Goal: Task Accomplishment & Management: Complete application form

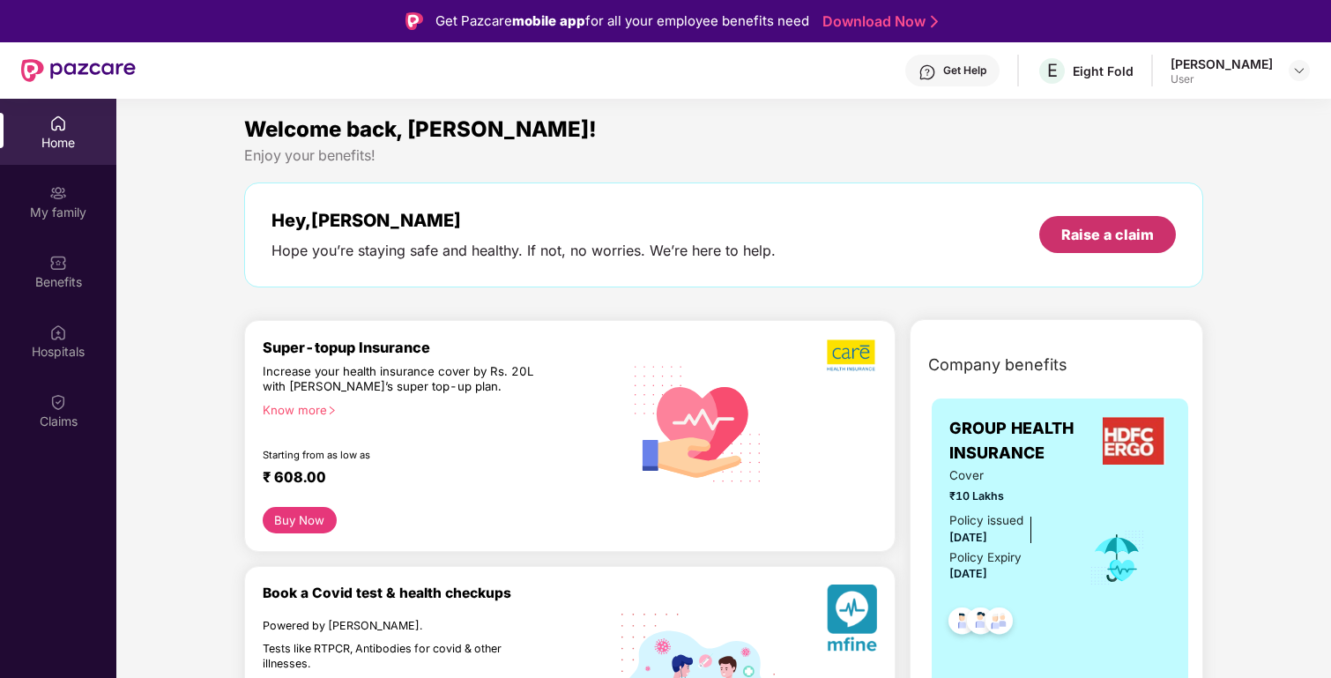
click at [1113, 235] on div "Raise a claim" at bounding box center [1108, 234] width 93 height 19
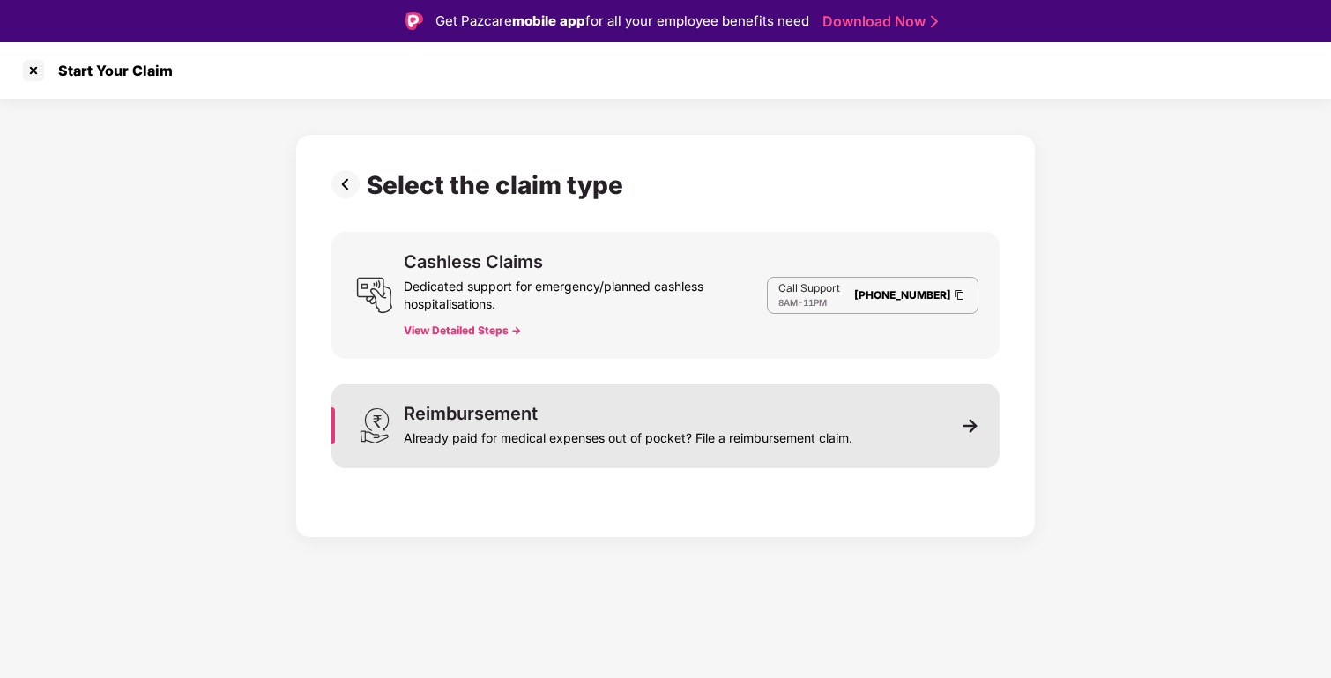
click at [805, 413] on div "Reimbursement Already paid for medical expenses out of pocket? File a reimburse…" at bounding box center [628, 426] width 449 height 42
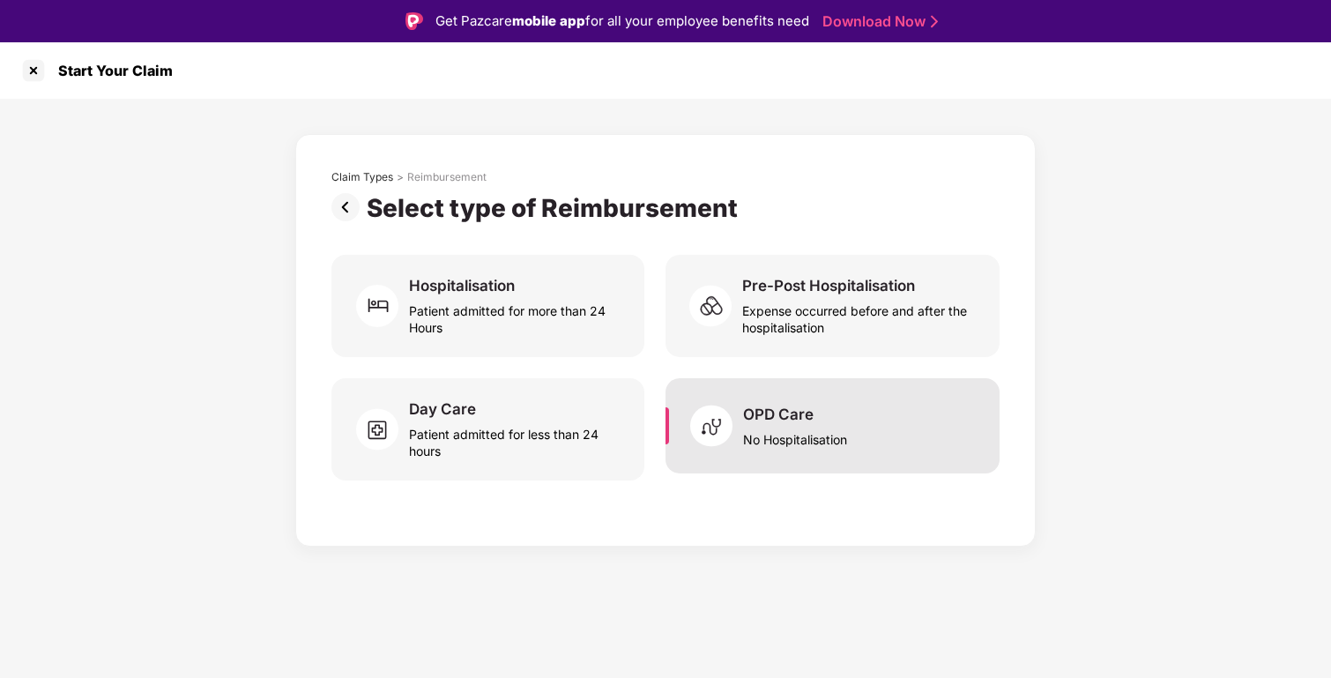
click at [824, 407] on div "OPD Care No Hospitalisation" at bounding box center [795, 426] width 104 height 43
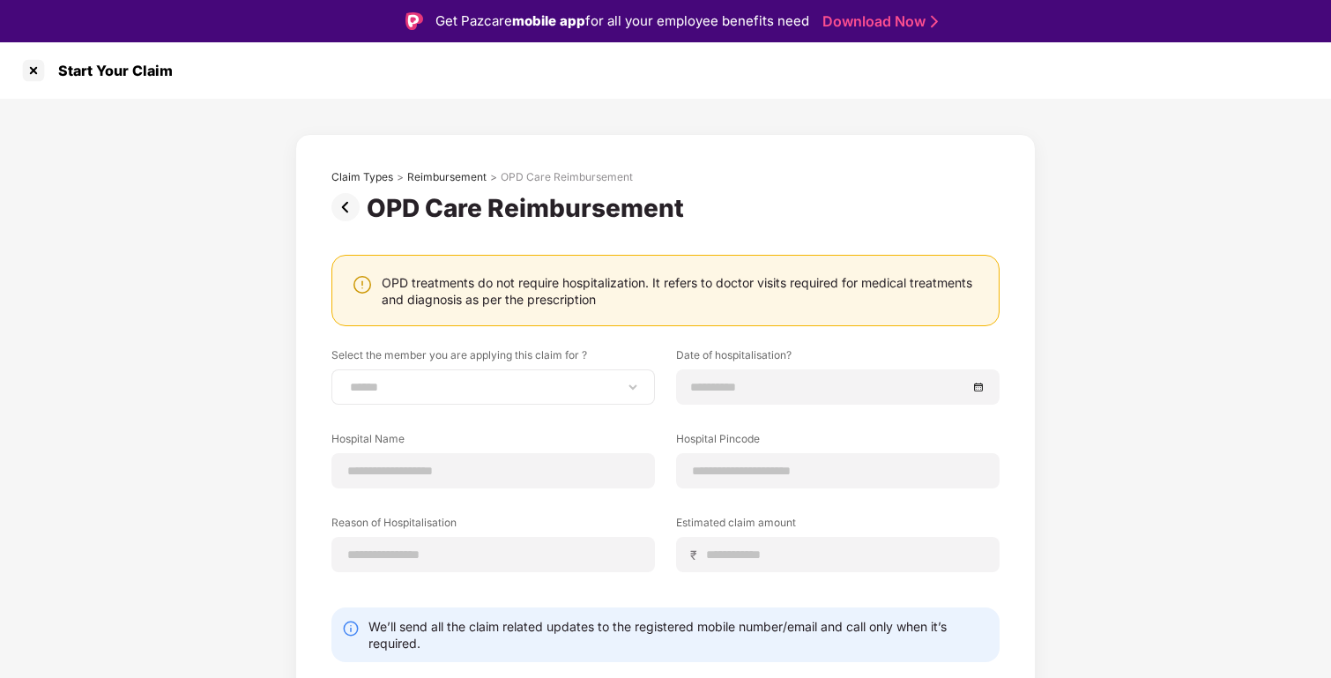
scroll to position [50, 0]
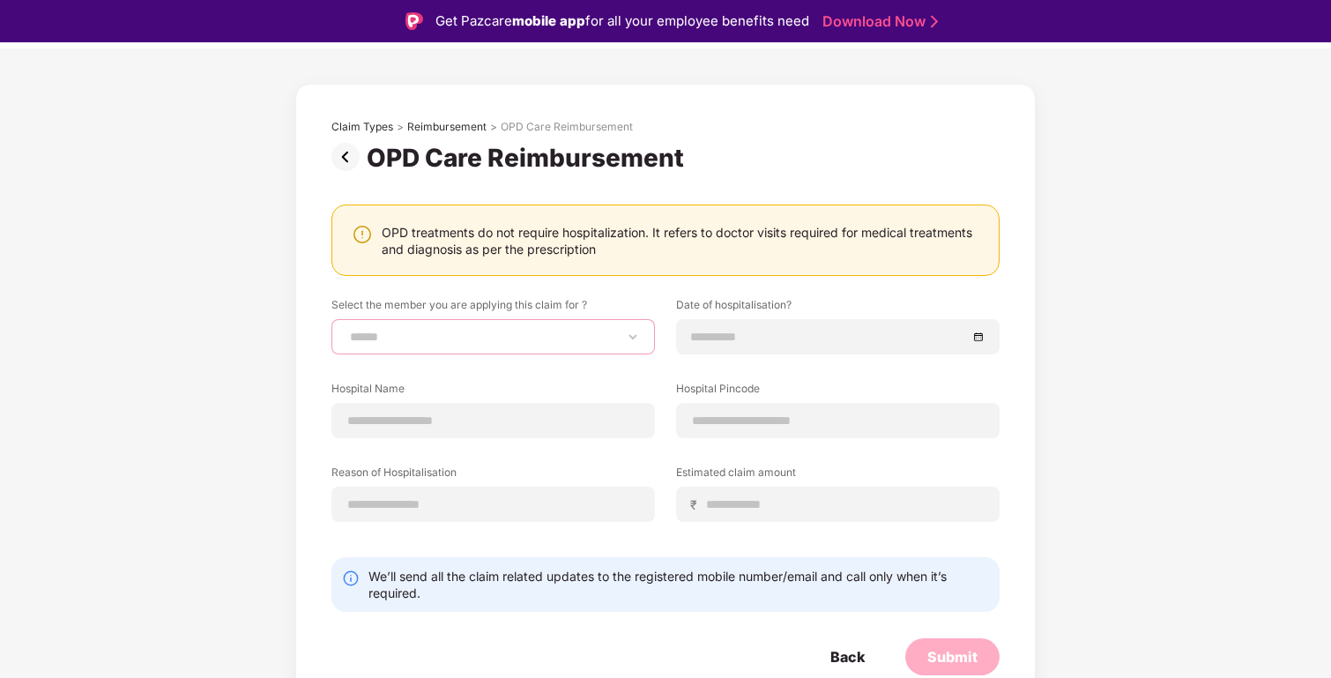
click at [580, 334] on select "**********" at bounding box center [494, 337] width 294 height 14
select select "**********"
click at [347, 330] on select "**********" at bounding box center [494, 337] width 294 height 14
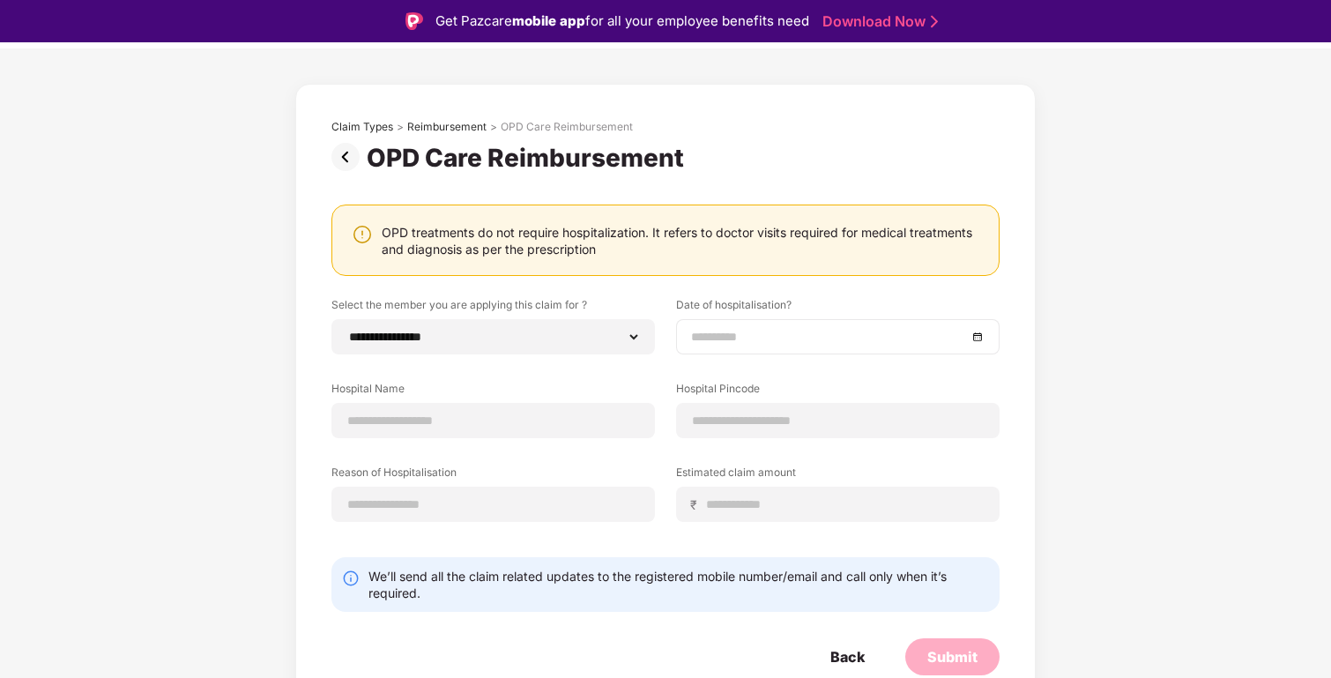
click at [742, 343] on input at bounding box center [829, 336] width 276 height 19
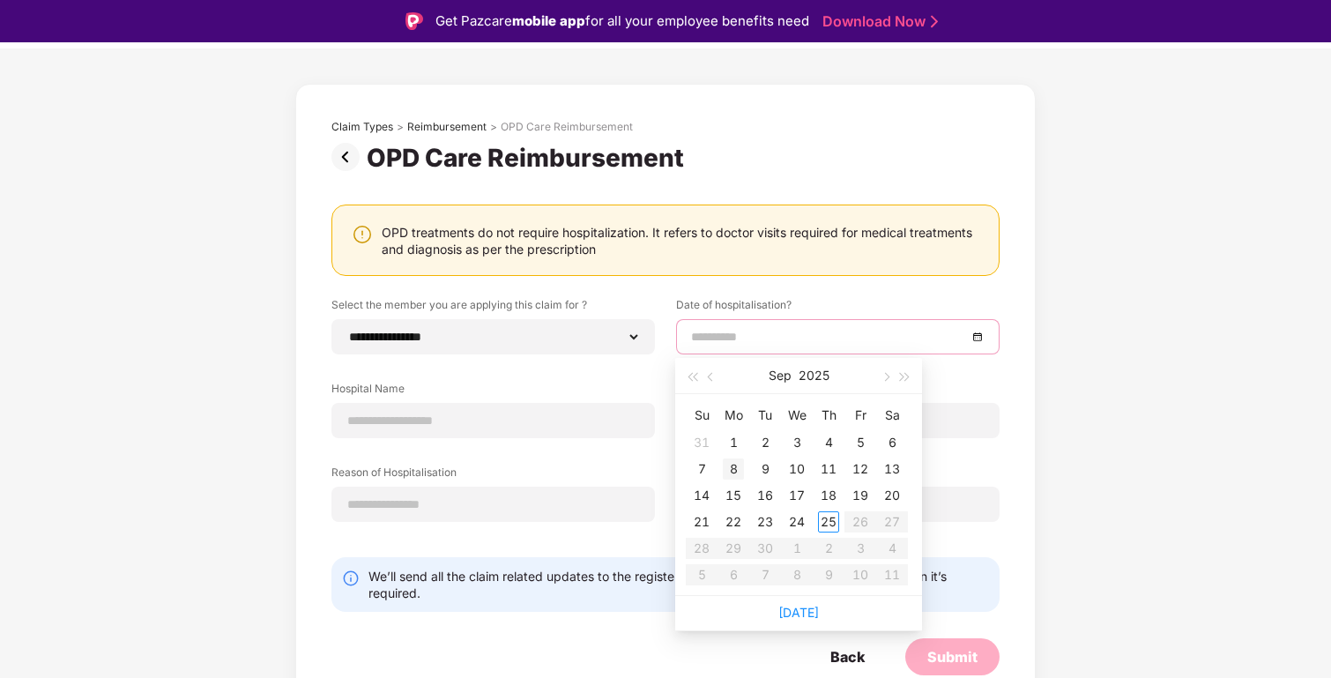
type input "**********"
click at [732, 464] on div "8" at bounding box center [733, 469] width 21 height 21
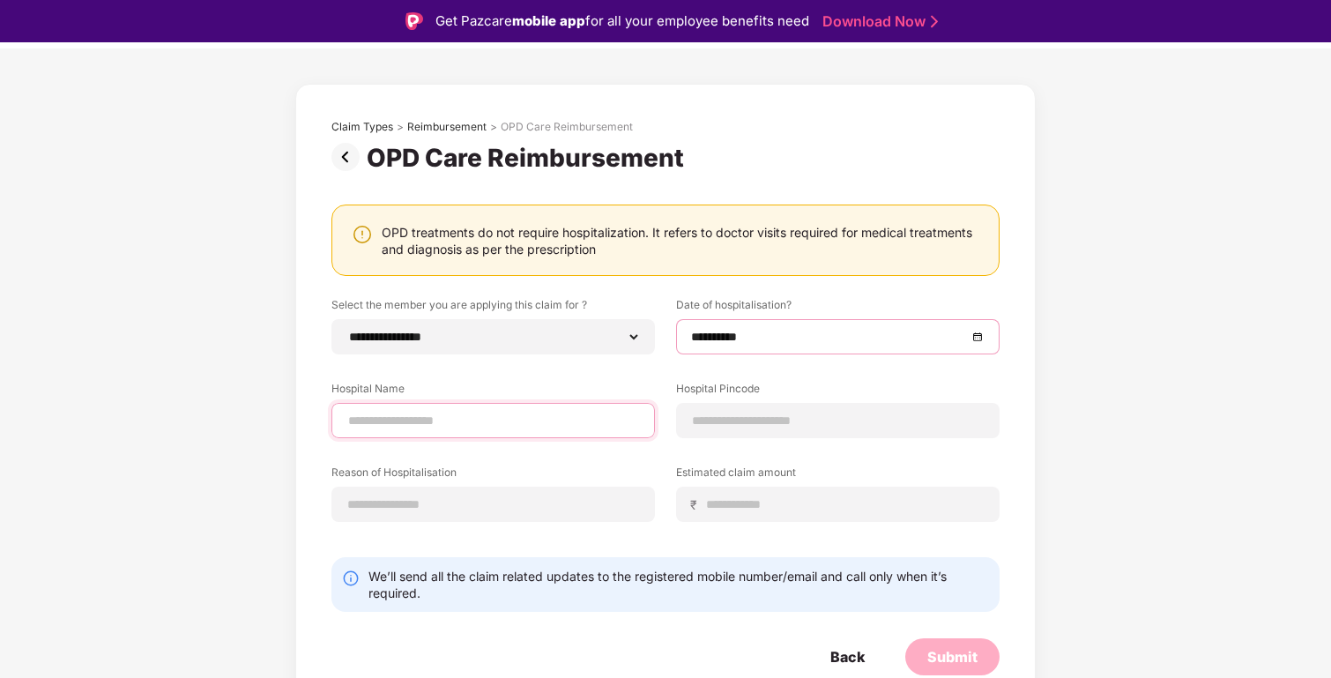
click at [540, 414] on input at bounding box center [494, 421] width 294 height 19
type input "**********"
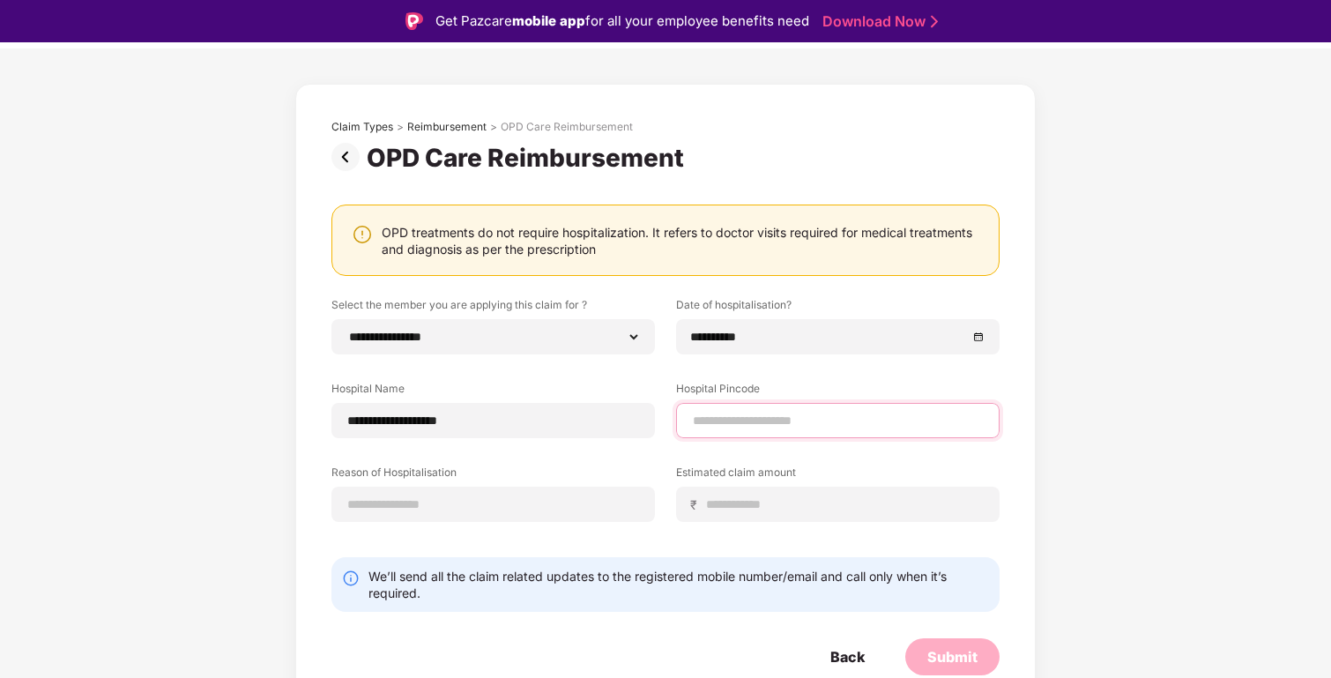
click at [768, 422] on input at bounding box center [838, 421] width 294 height 19
type input "******"
select select "*********"
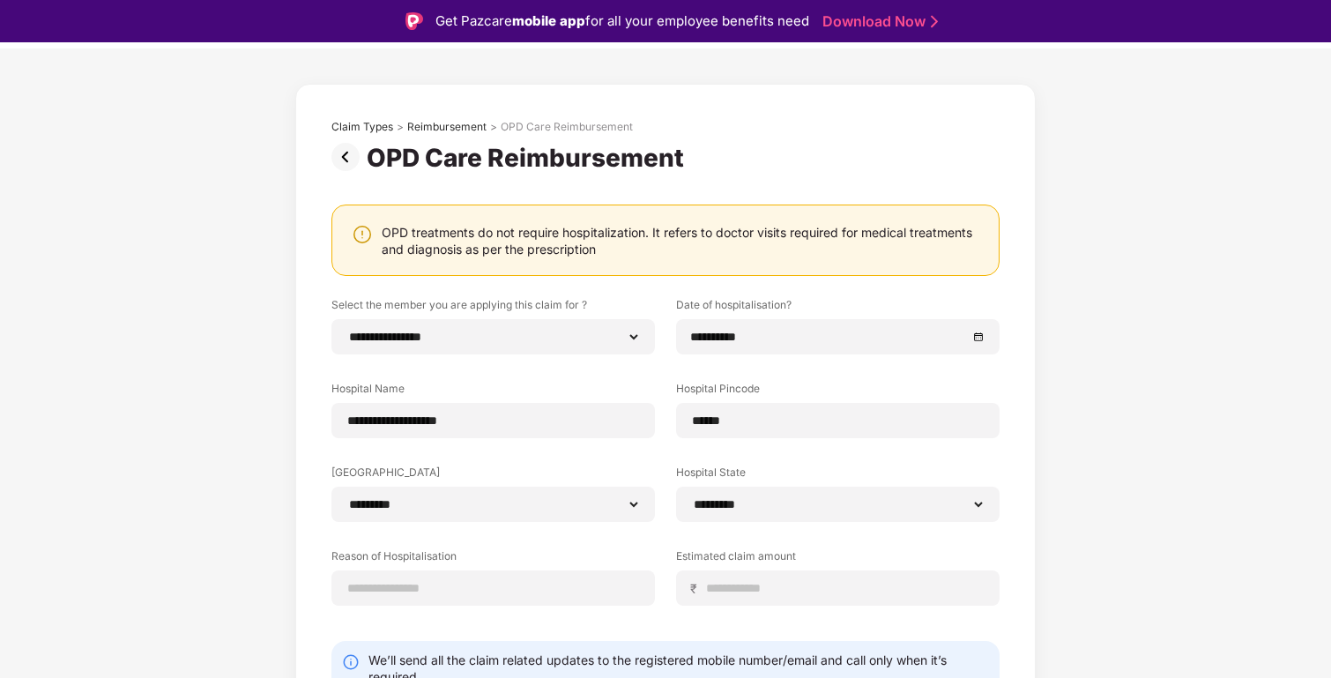
scroll to position [134, 0]
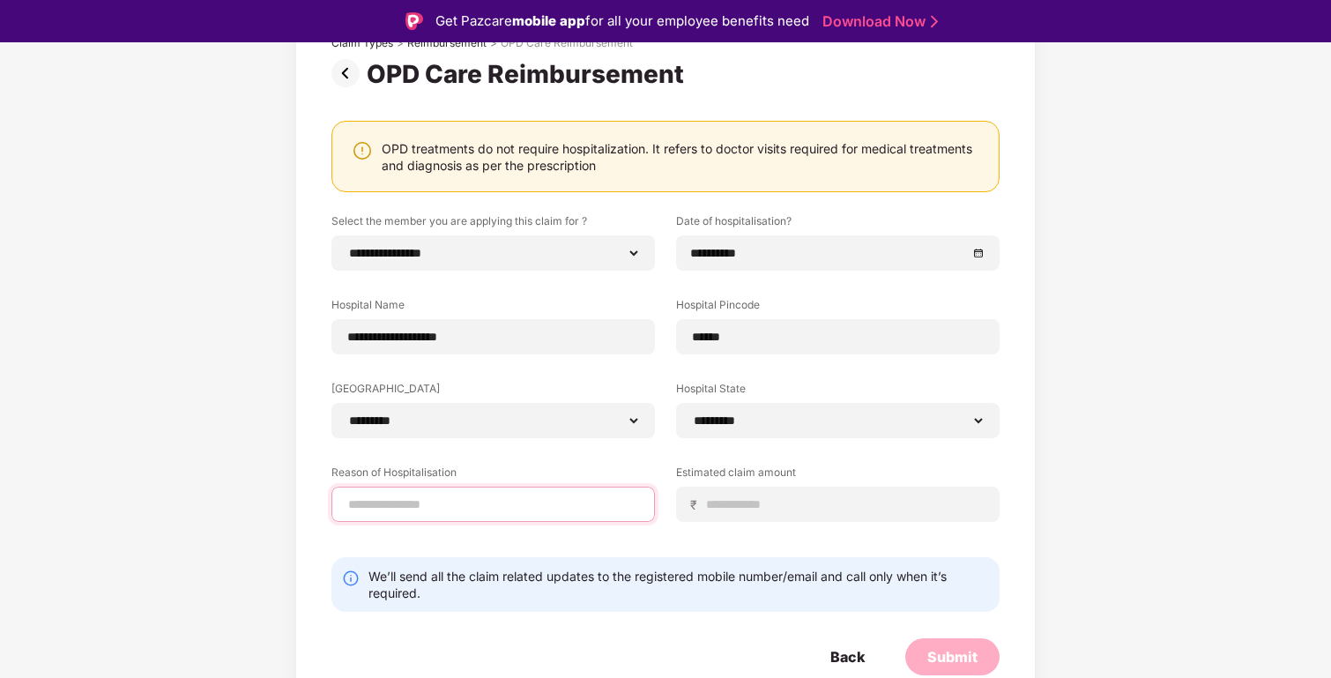
click at [545, 496] on input at bounding box center [494, 505] width 294 height 19
type input "*******"
click at [830, 507] on input at bounding box center [845, 505] width 280 height 19
type input "*****"
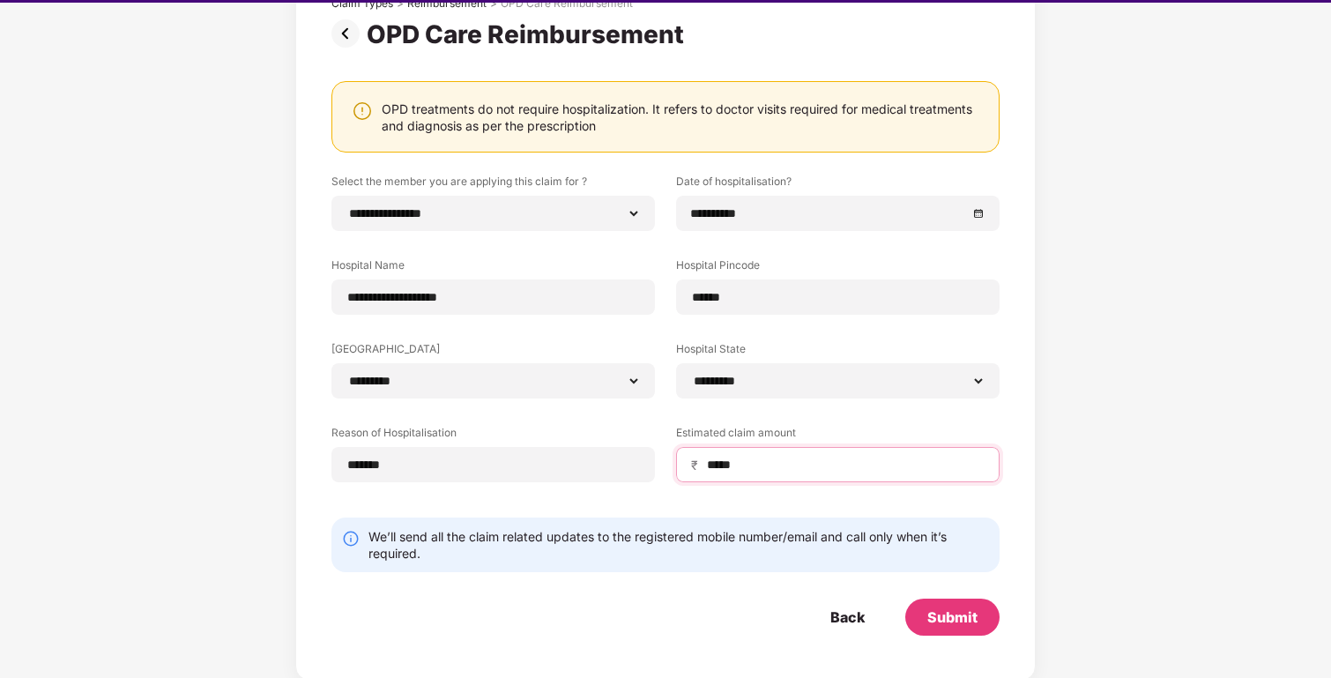
scroll to position [42, 0]
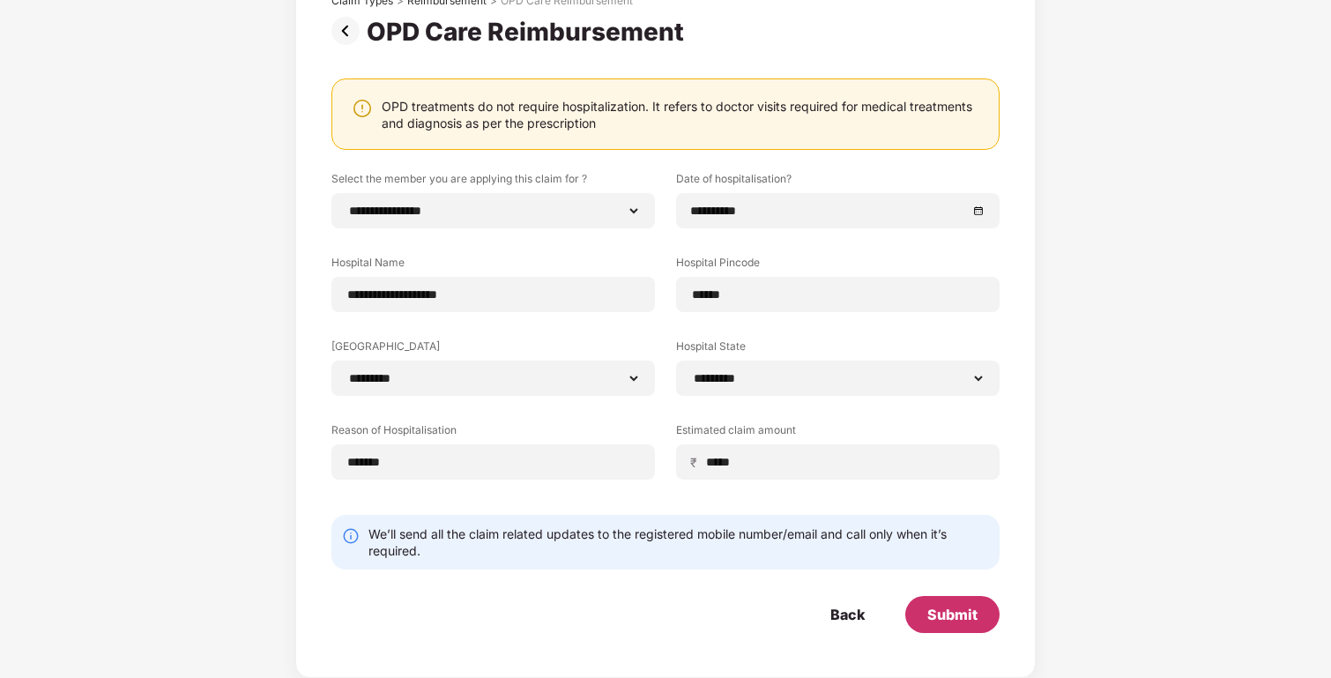
click at [924, 611] on div "Submit" at bounding box center [953, 614] width 94 height 37
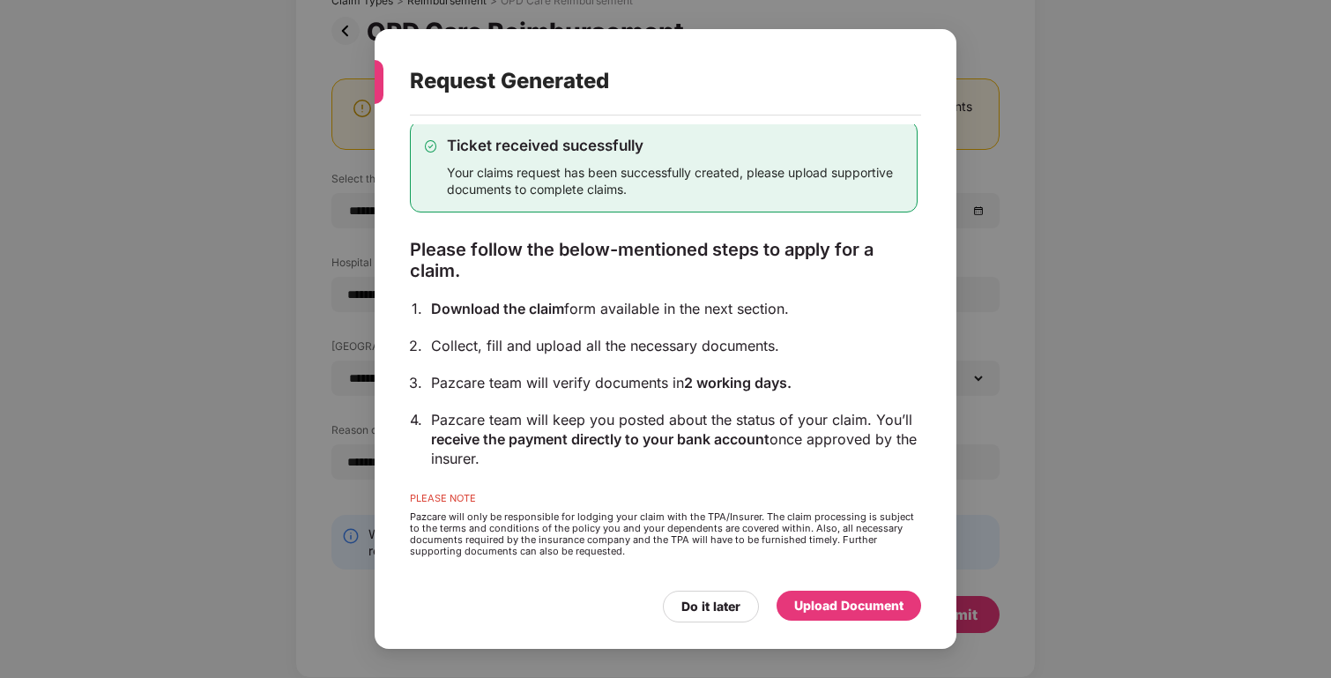
scroll to position [0, 0]
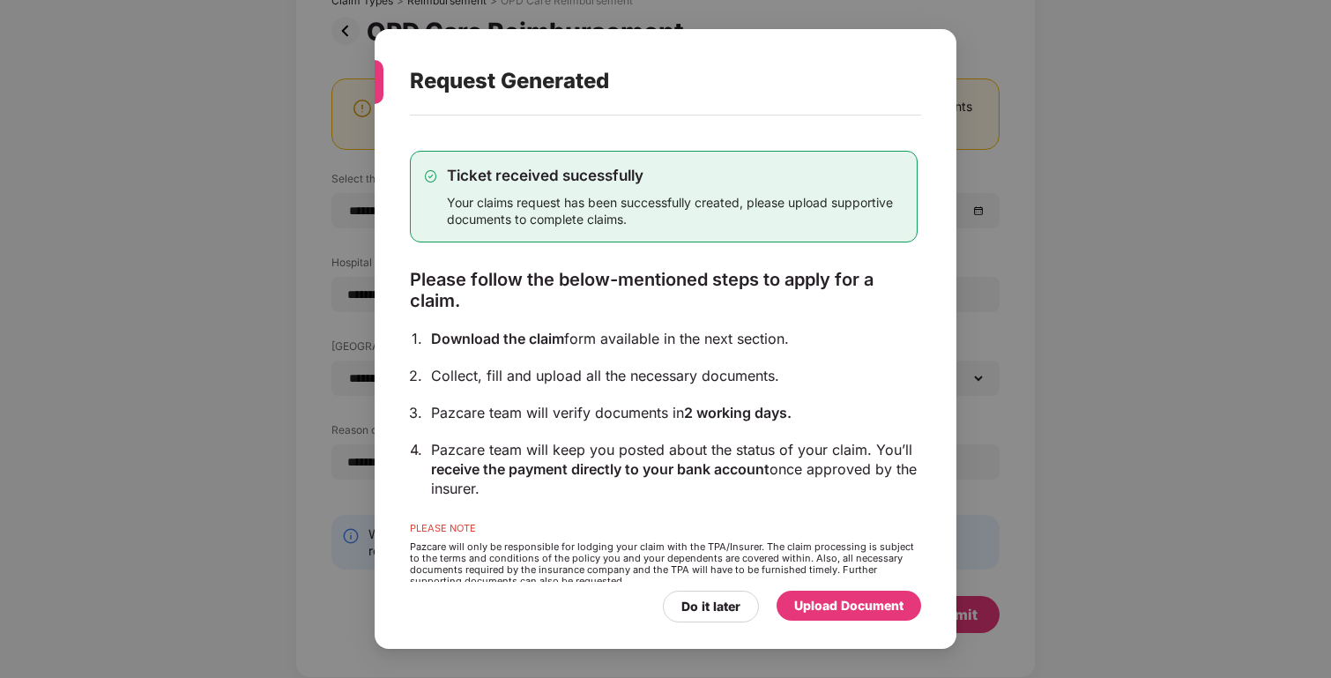
click at [473, 340] on span "Download the claim" at bounding box center [497, 339] width 133 height 18
click at [830, 594] on div "Upload Document" at bounding box center [849, 606] width 145 height 30
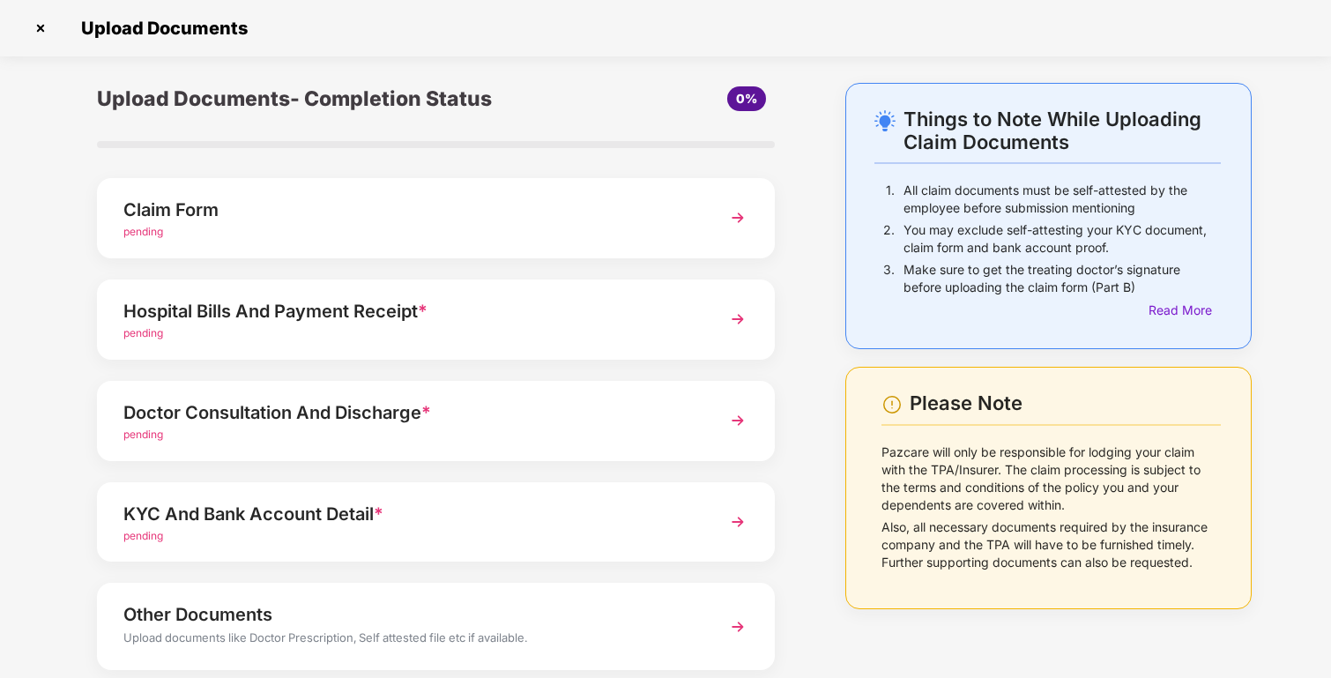
click at [665, 213] on div "Claim Form" at bounding box center [409, 210] width 573 height 28
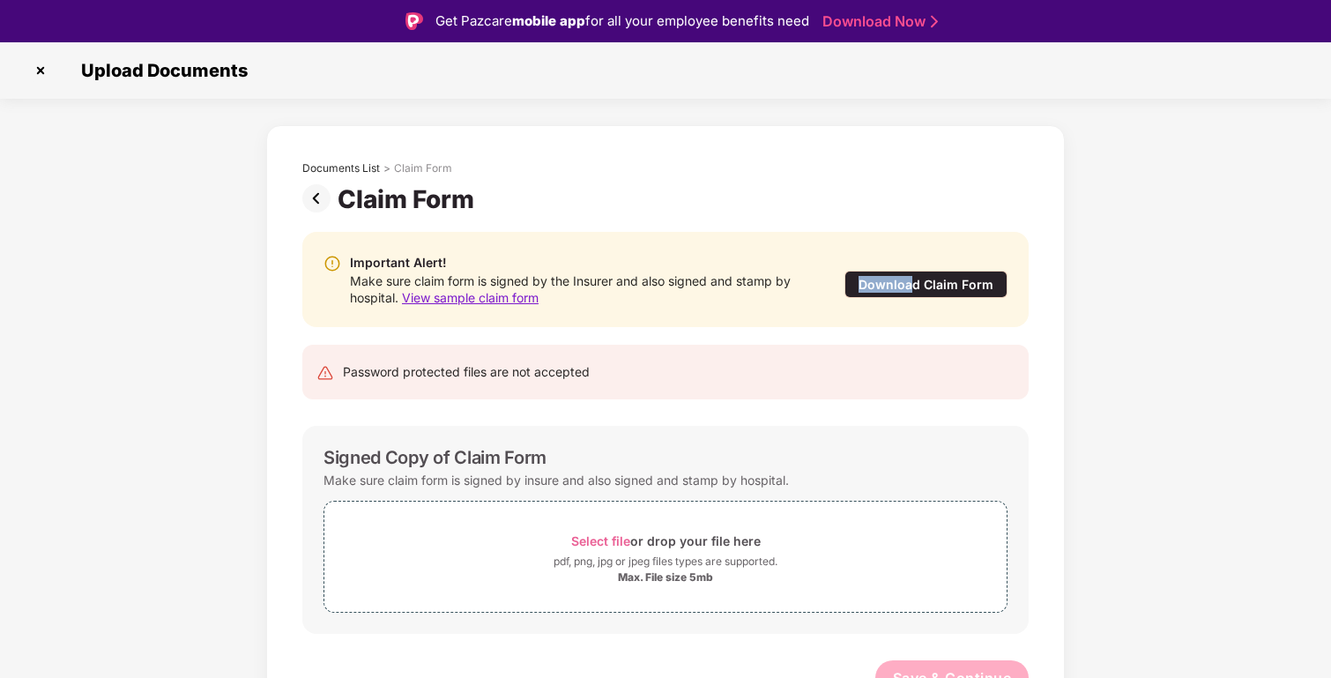
click at [912, 275] on div "Download Claim Form" at bounding box center [926, 284] width 163 height 27
click at [492, 298] on span "View sample claim form" at bounding box center [470, 297] width 137 height 15
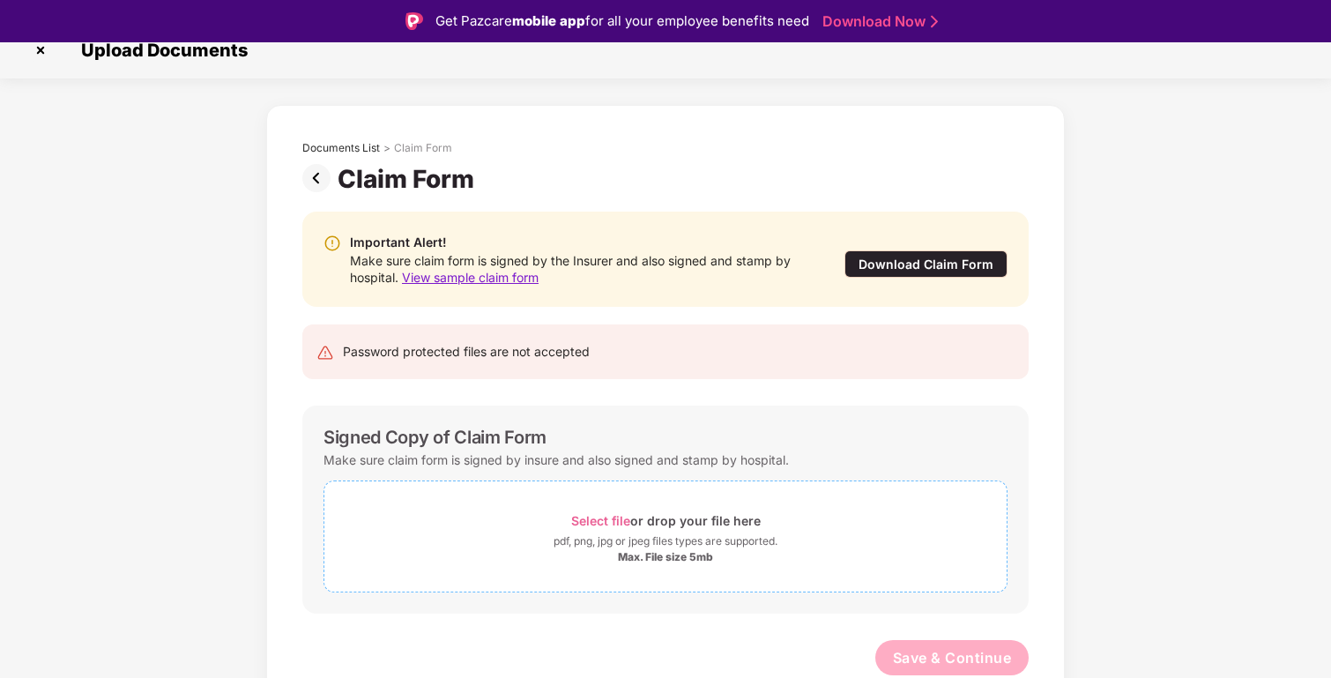
click at [602, 518] on span "Select file" at bounding box center [600, 520] width 59 height 15
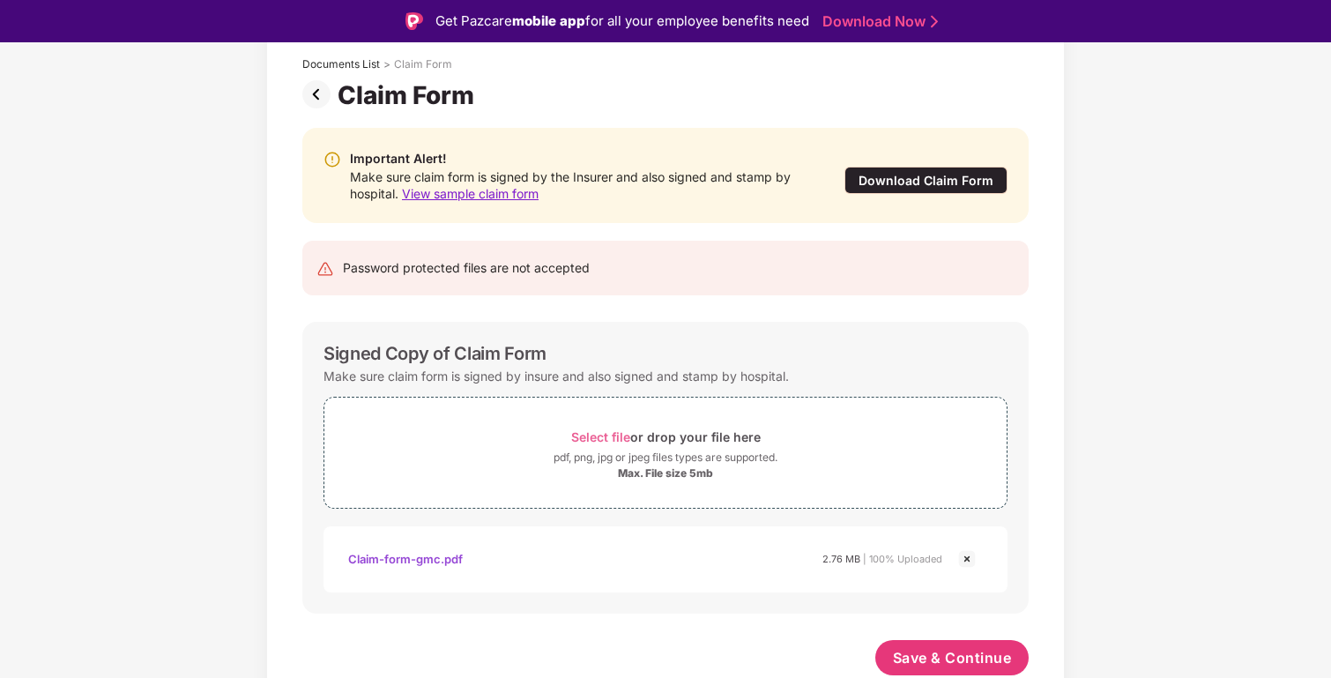
scroll to position [104, 0]
click at [947, 651] on span "Save & Continue" at bounding box center [952, 657] width 119 height 19
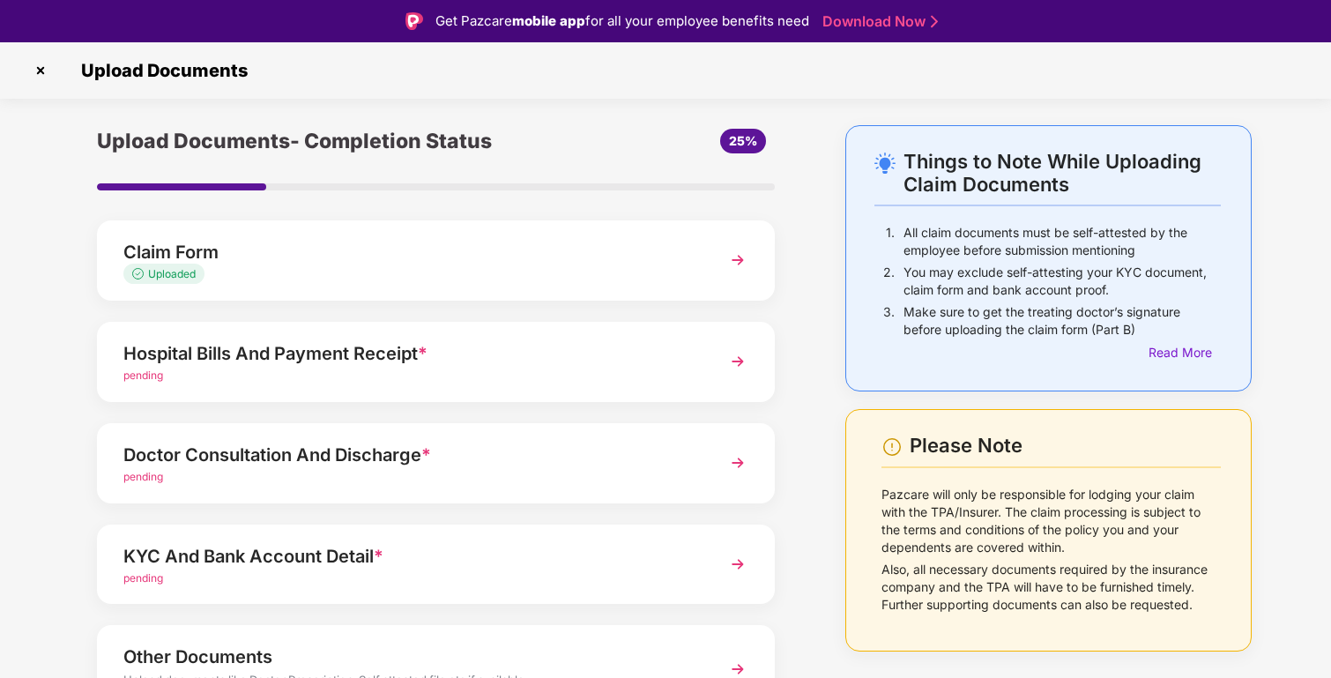
click at [546, 372] on div "pending" at bounding box center [409, 376] width 573 height 17
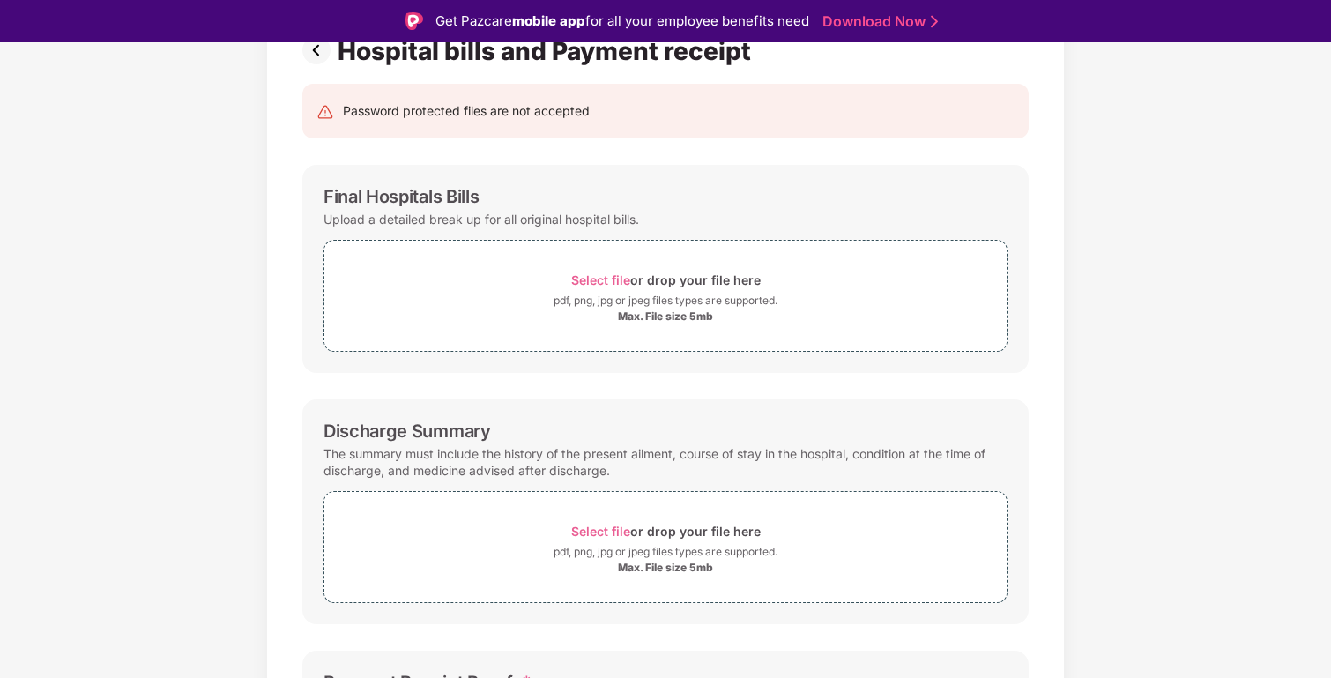
scroll to position [167, 0]
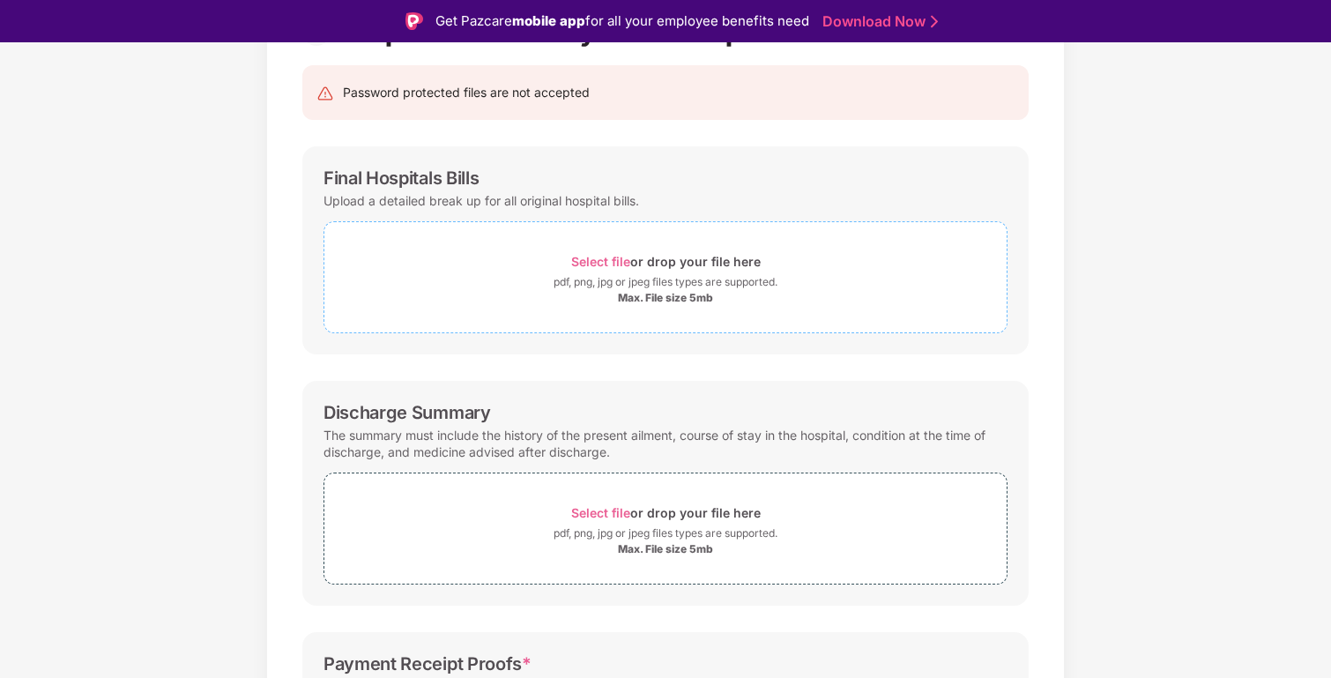
click at [600, 262] on span "Select file" at bounding box center [600, 261] width 59 height 15
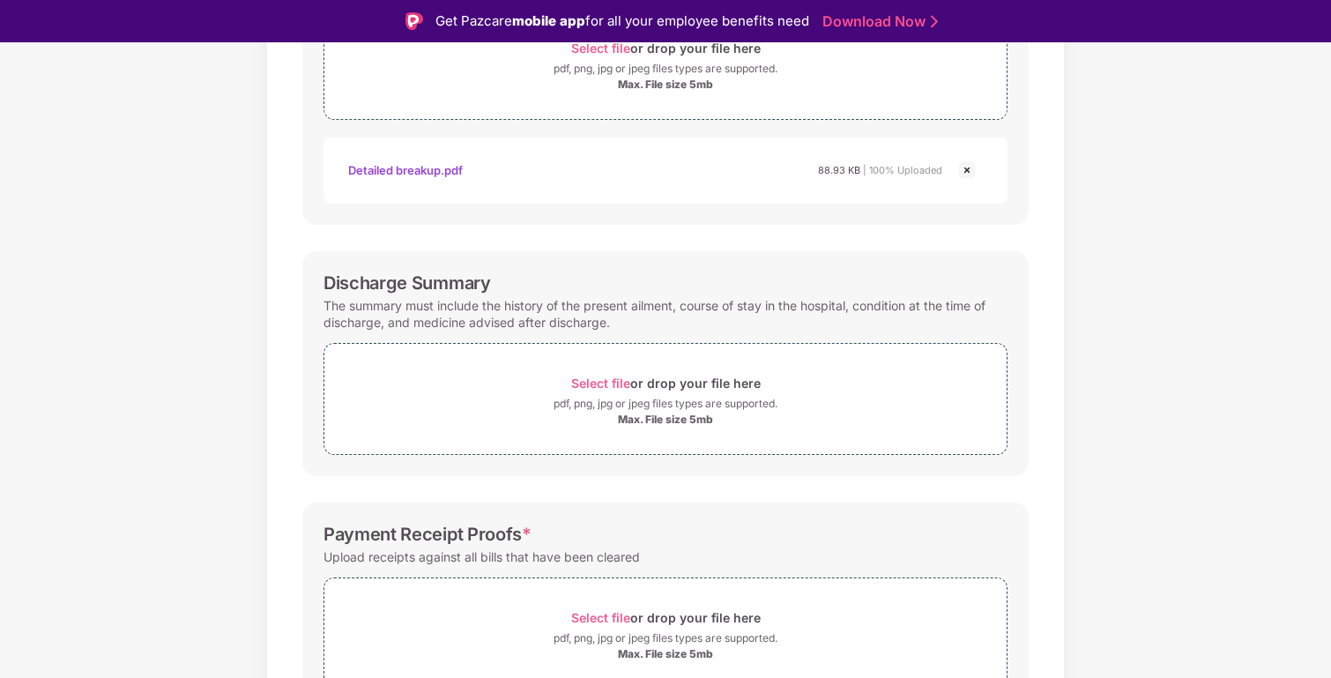
scroll to position [477, 0]
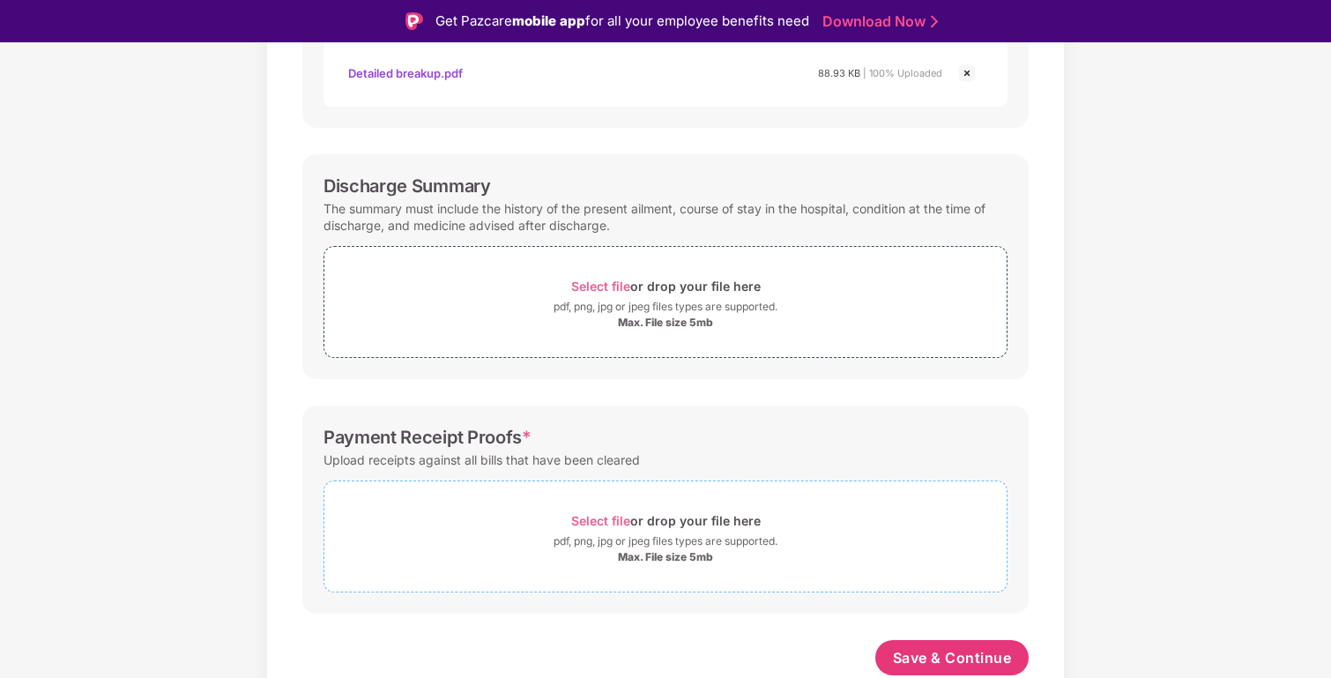
click at [600, 520] on span "Select file" at bounding box center [600, 520] width 59 height 15
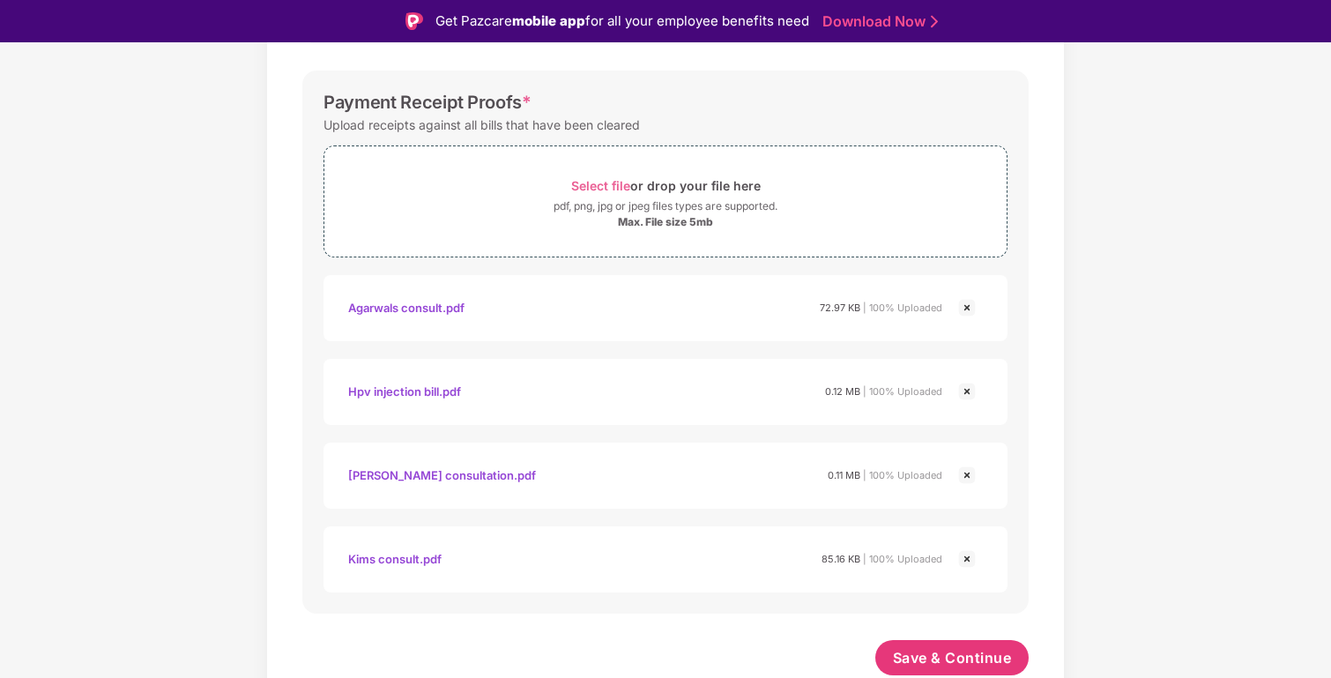
scroll to position [812, 0]
click at [936, 658] on span "Save & Continue" at bounding box center [952, 657] width 119 height 19
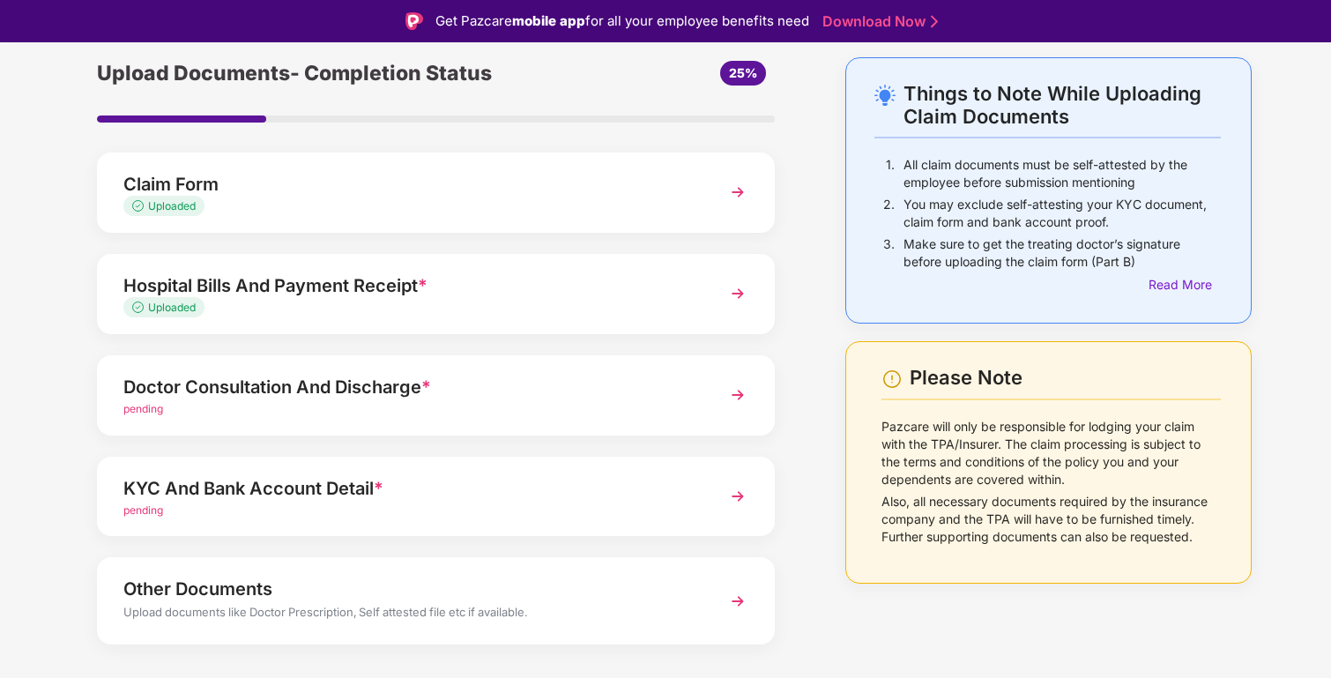
scroll to position [101, 0]
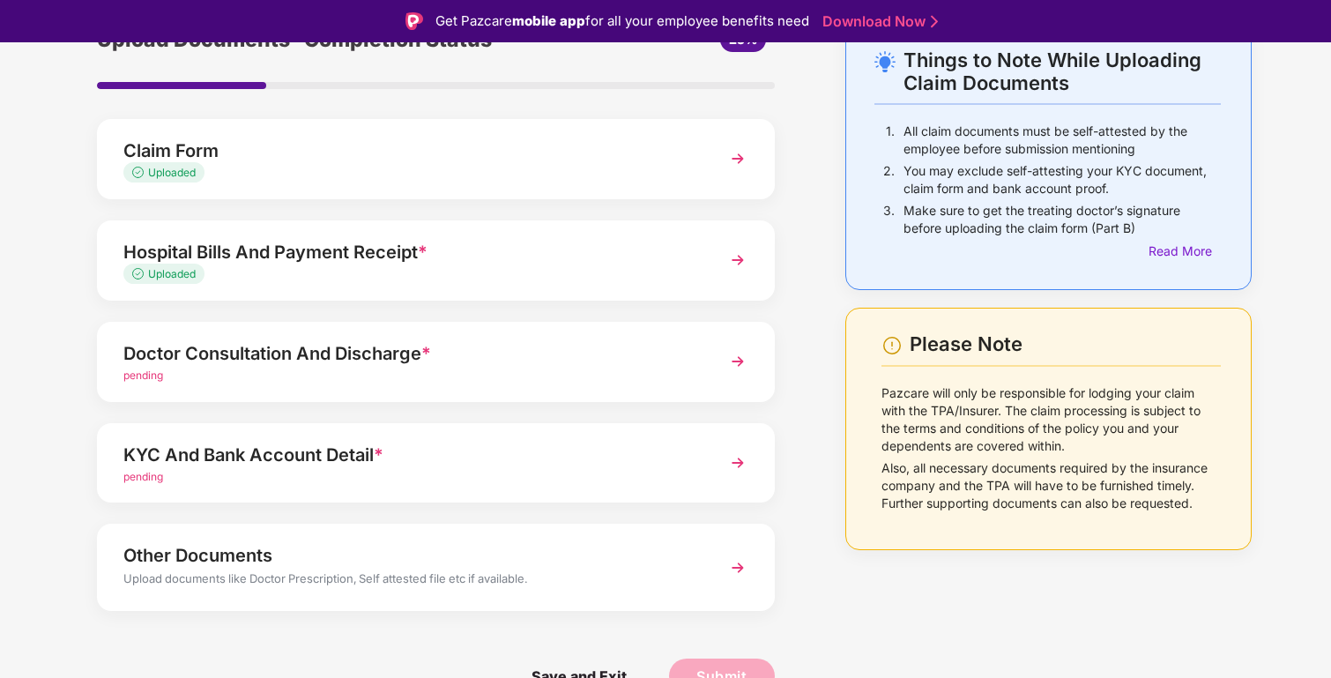
click at [441, 342] on div "Doctor Consultation And Discharge *" at bounding box center [409, 353] width 573 height 28
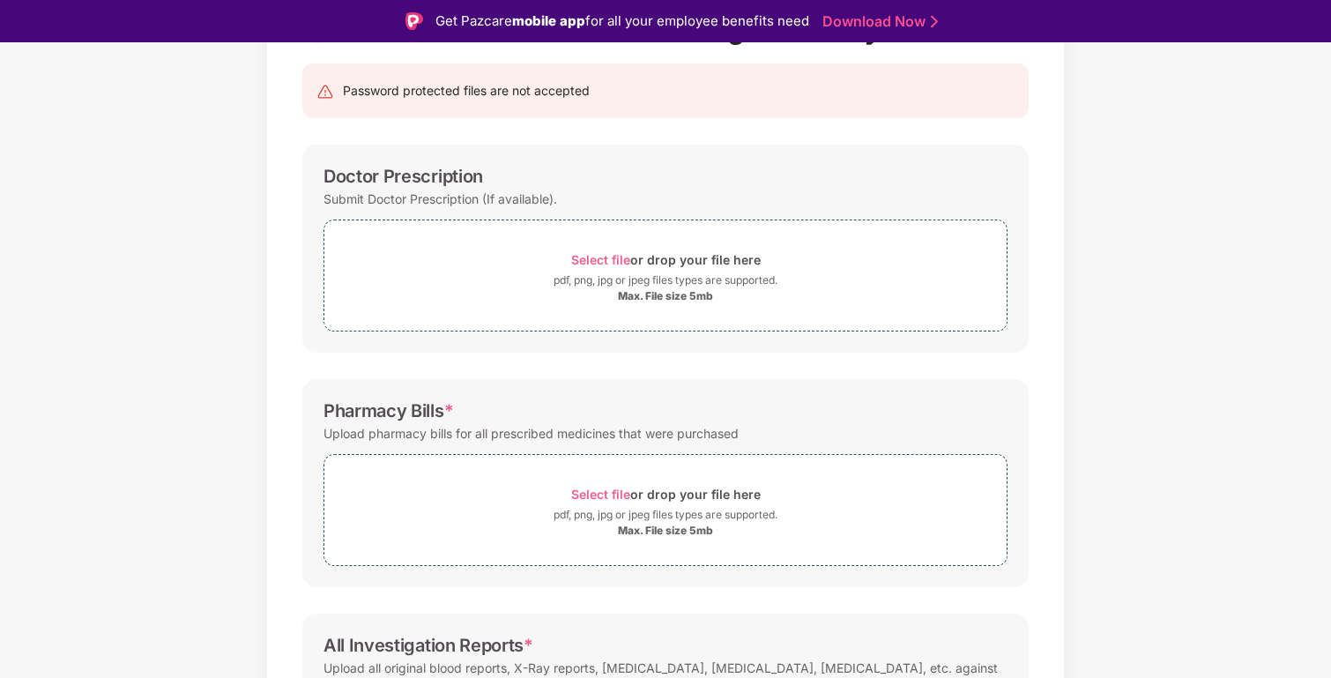
scroll to position [153, 0]
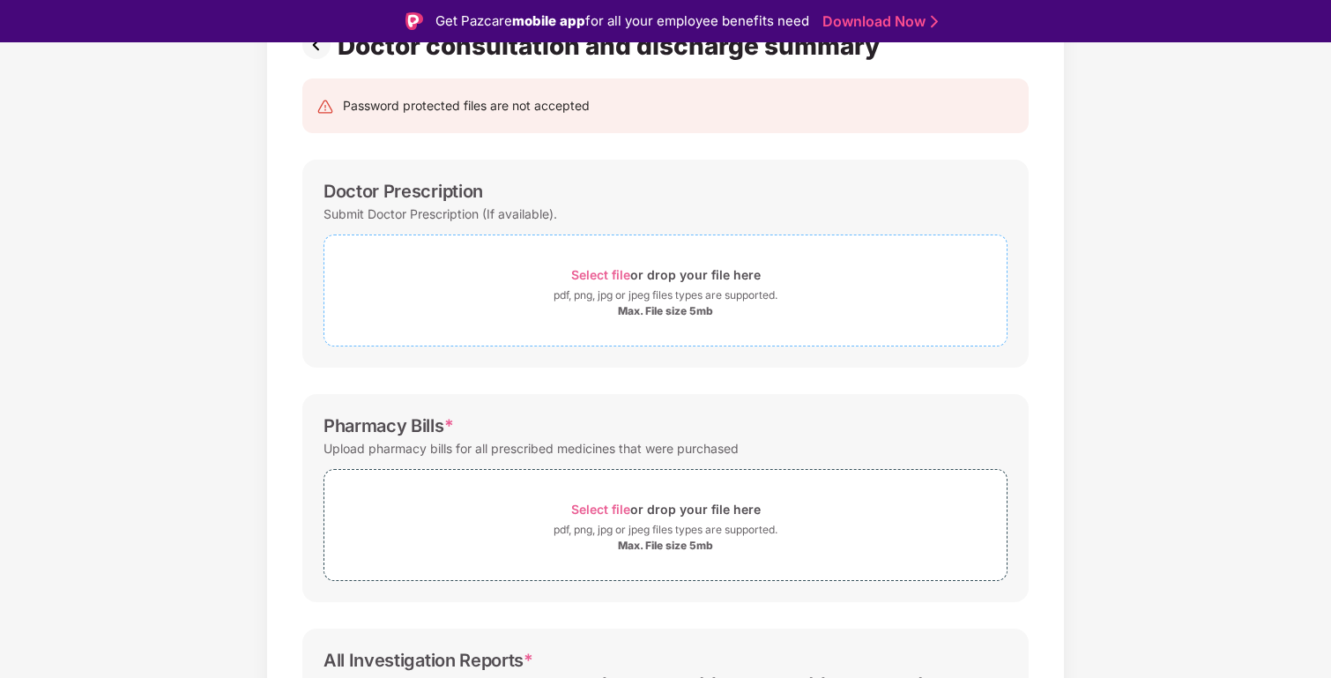
click at [592, 275] on span "Select file" at bounding box center [600, 274] width 59 height 15
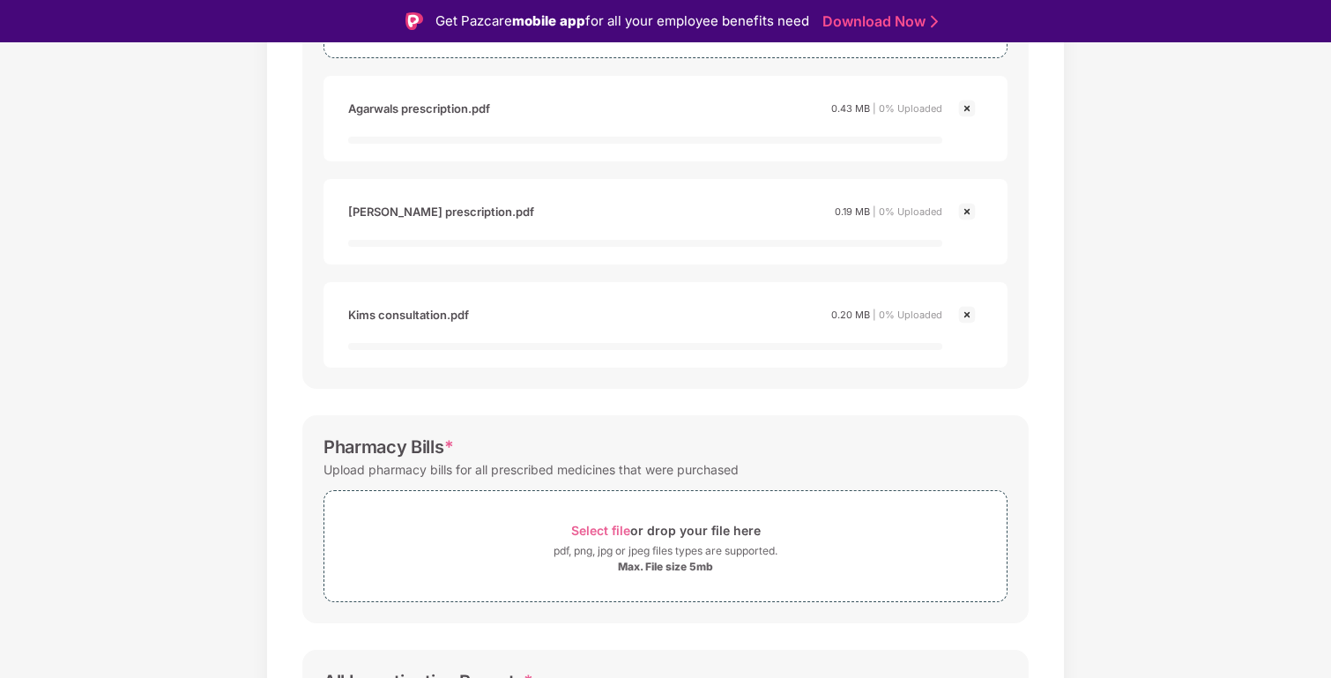
scroll to position [539, 0]
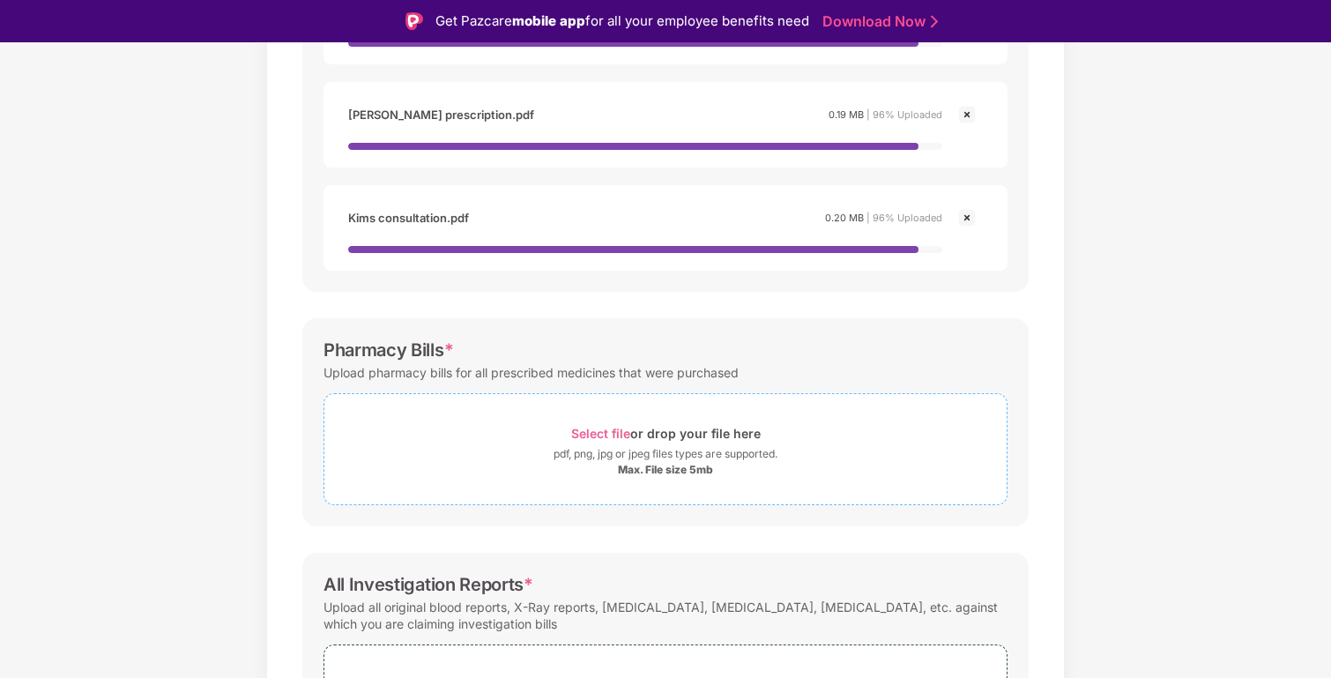
click at [620, 433] on span "Select file" at bounding box center [600, 433] width 59 height 15
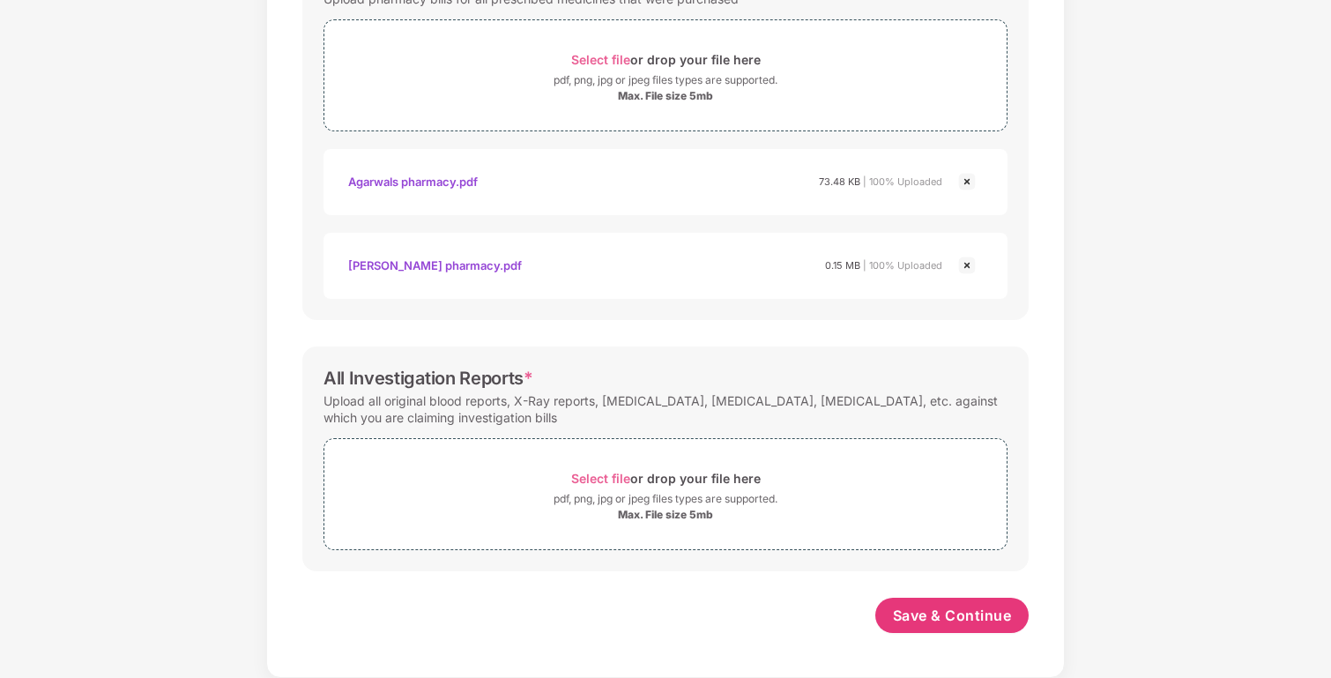
scroll to position [812, 0]
click at [596, 470] on div "Select file or drop your file here" at bounding box center [666, 478] width 190 height 24
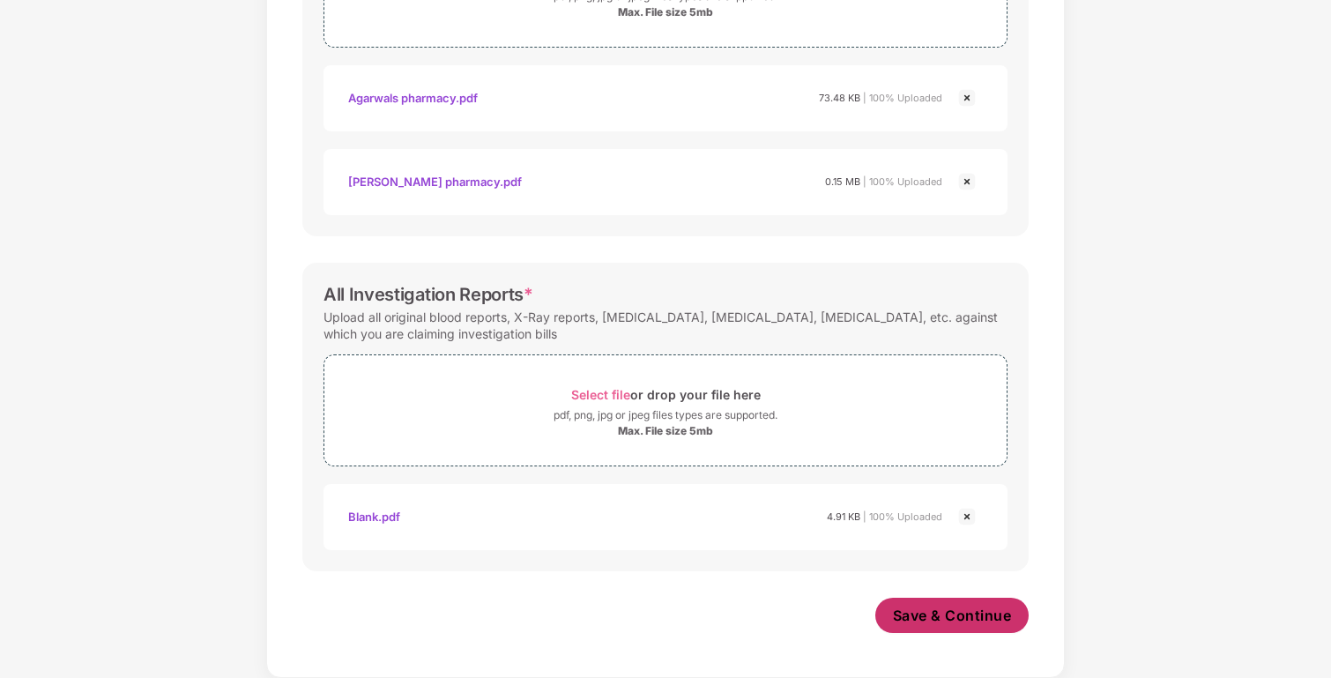
scroll to position [896, 0]
click at [965, 610] on span "Save & Continue" at bounding box center [952, 615] width 119 height 19
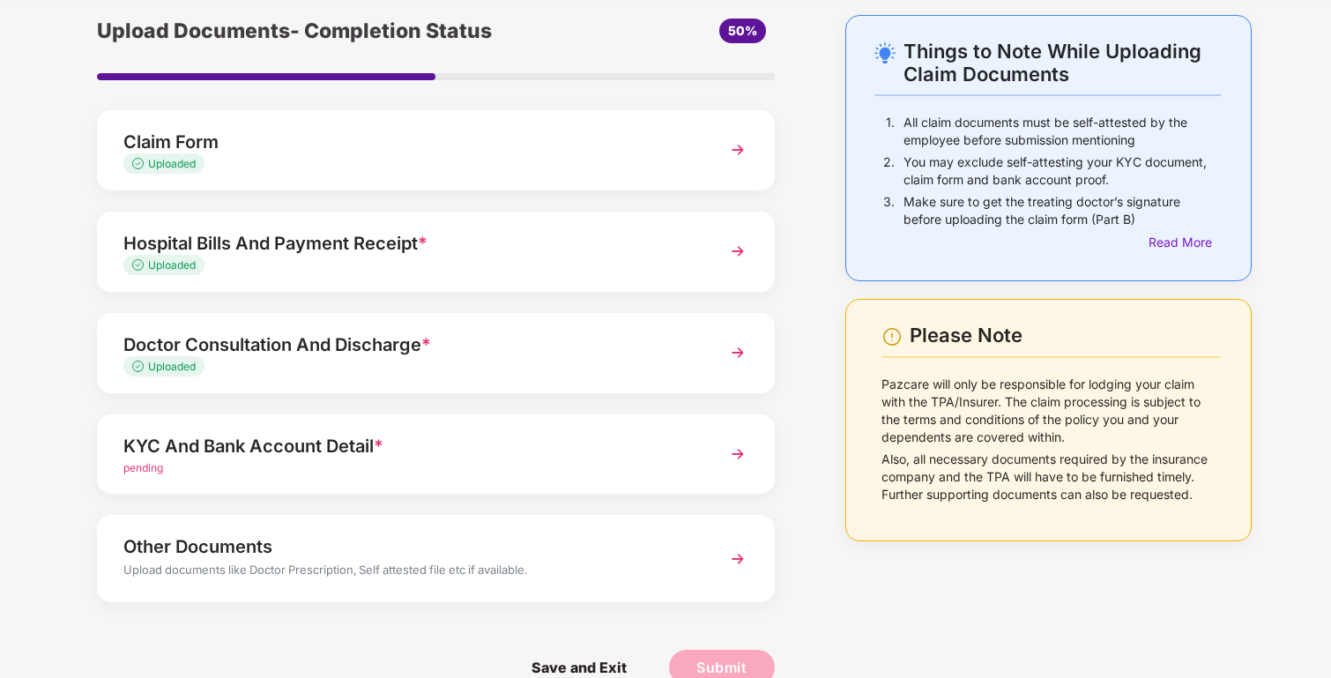
scroll to position [89, 0]
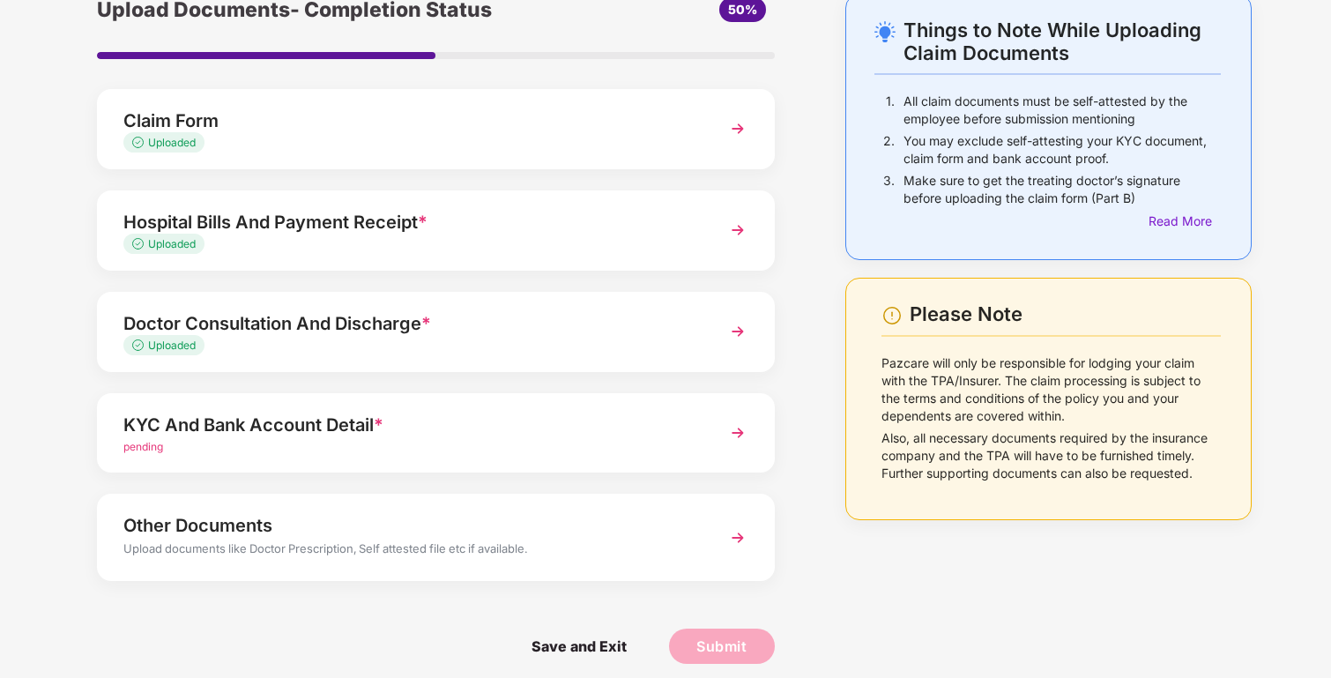
click at [415, 432] on div "KYC And Bank Account Detail *" at bounding box center [409, 425] width 573 height 28
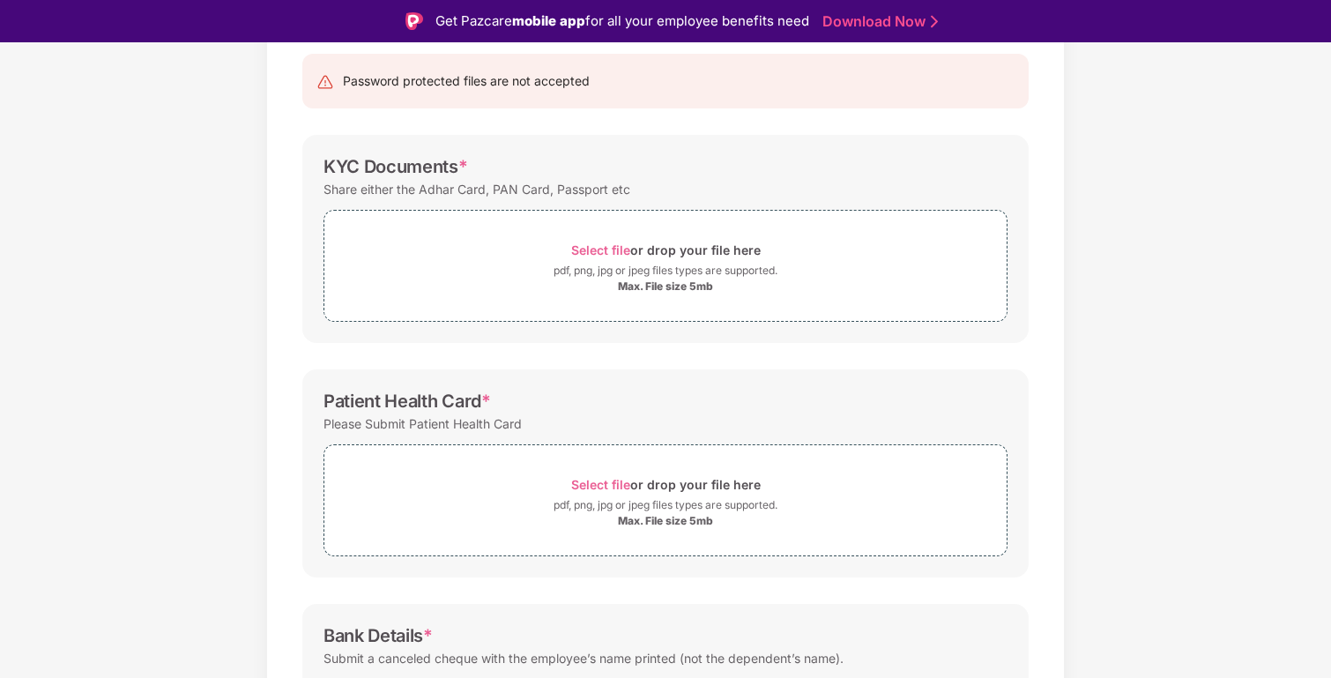
scroll to position [179, 0]
click at [620, 249] on span "Select file" at bounding box center [600, 249] width 59 height 15
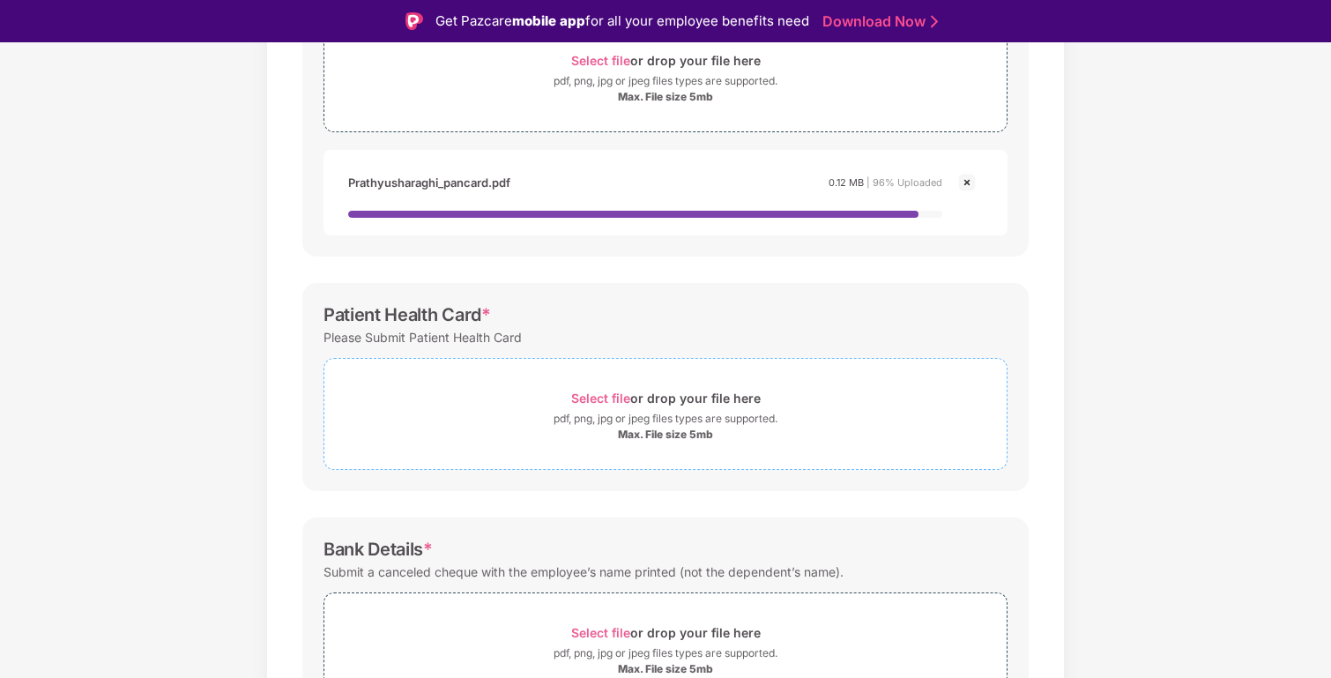
scroll to position [398, 0]
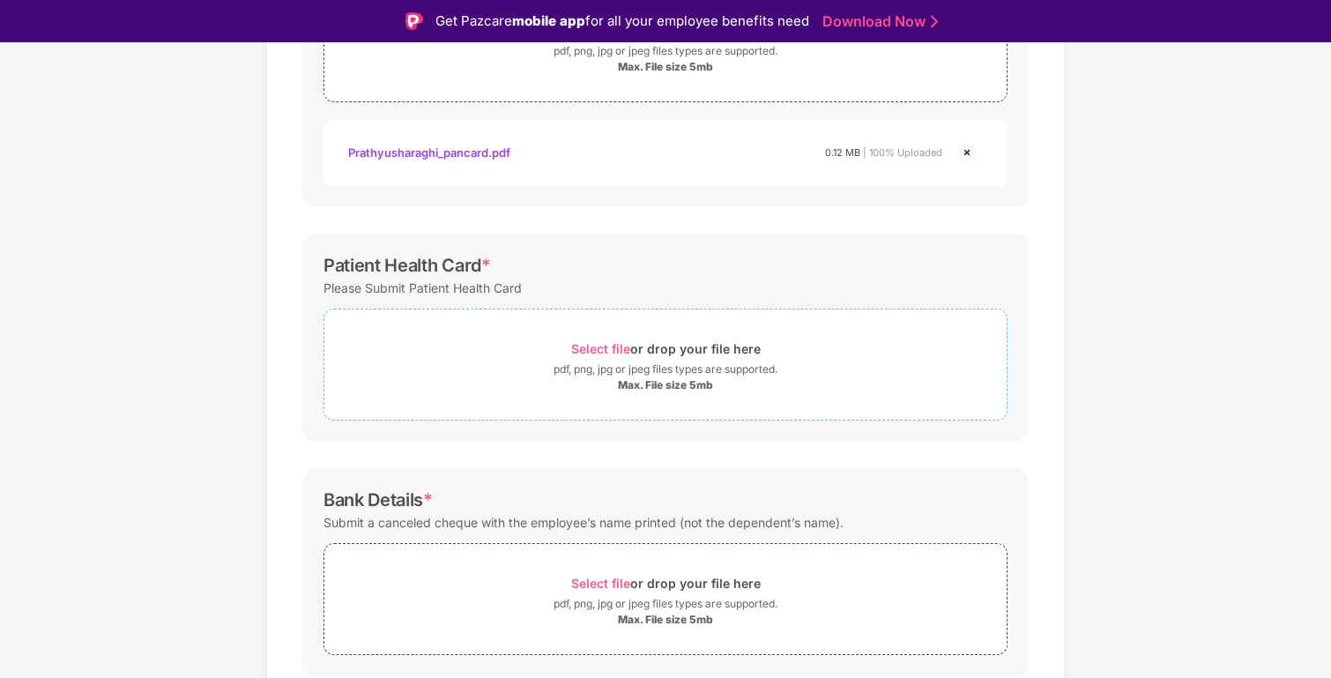
click at [591, 344] on span "Select file" at bounding box center [600, 348] width 59 height 15
click at [616, 342] on span "Select file" at bounding box center [600, 348] width 59 height 15
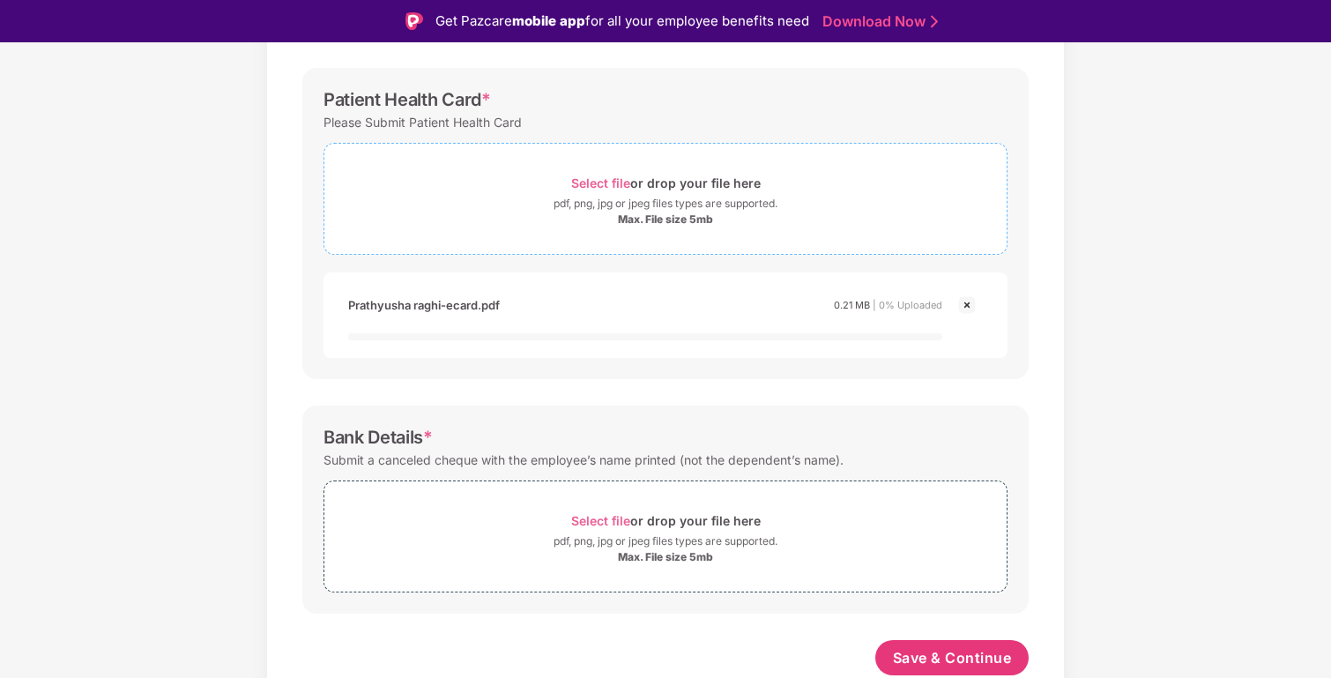
scroll to position [42, 0]
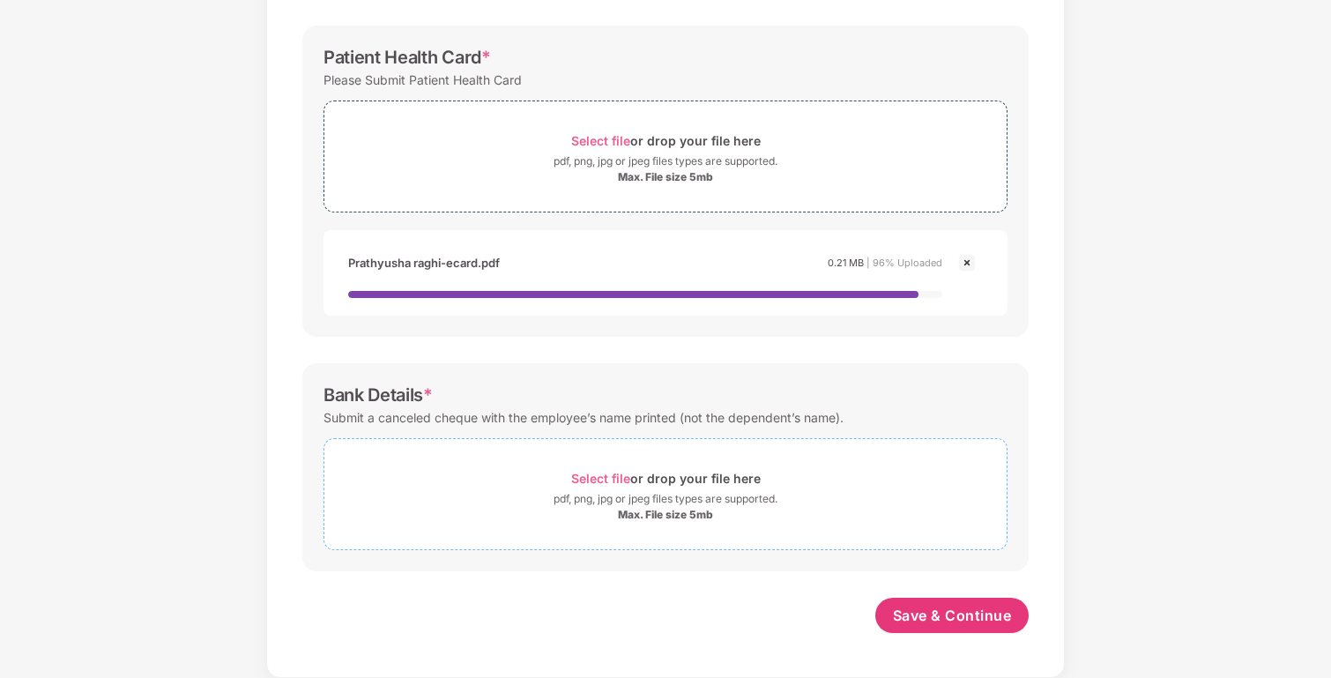
click at [609, 474] on span "Select file" at bounding box center [600, 478] width 59 height 15
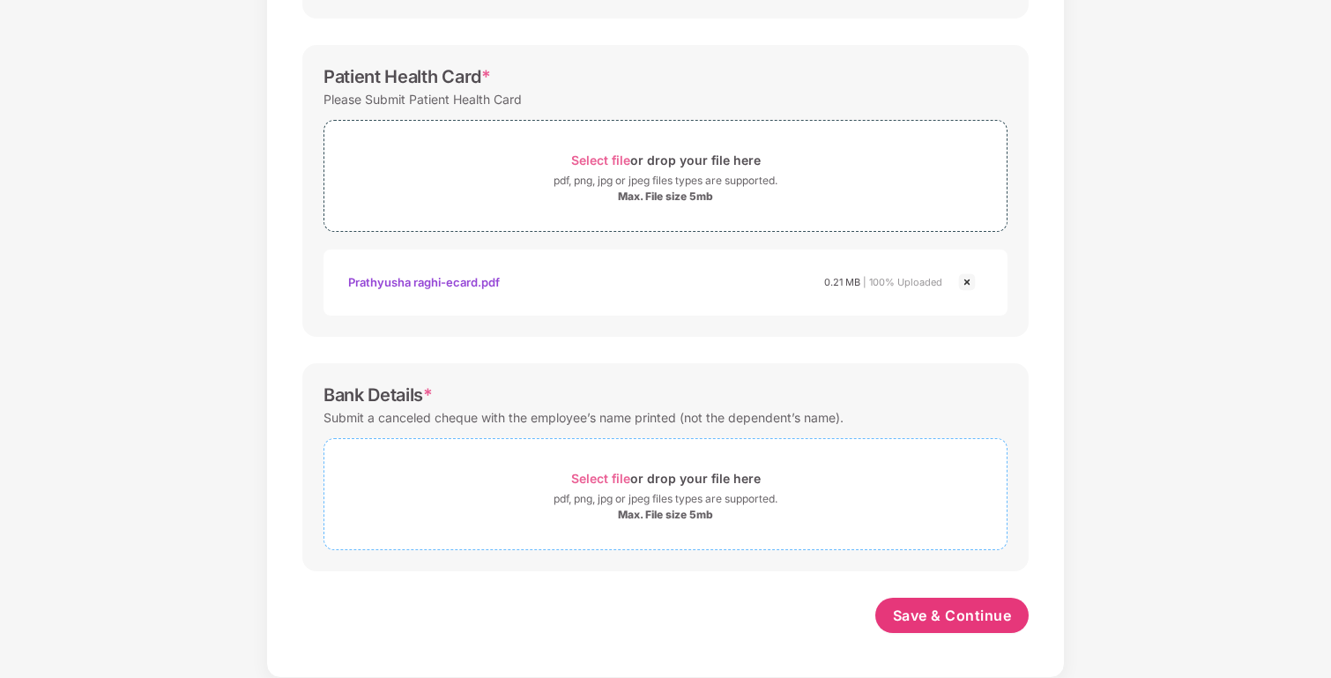
scroll to position [544, 0]
click at [619, 482] on span "Select file" at bounding box center [600, 478] width 59 height 15
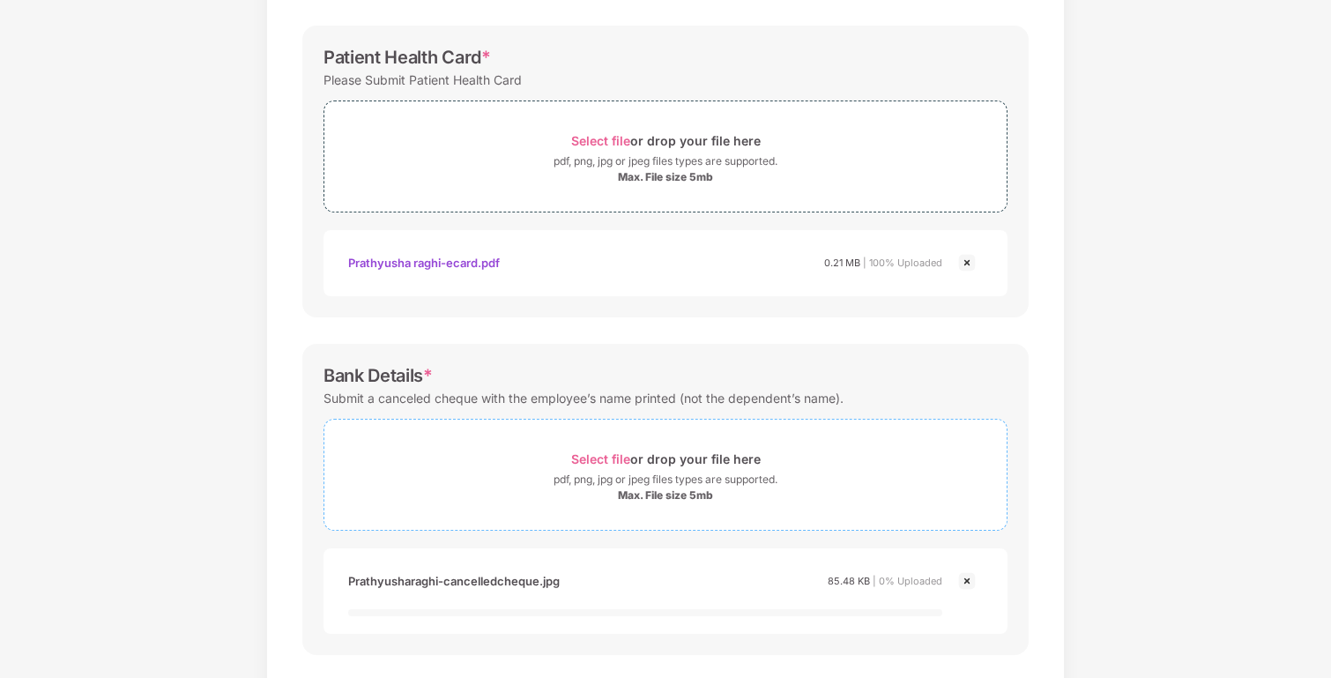
scroll to position [647, 0]
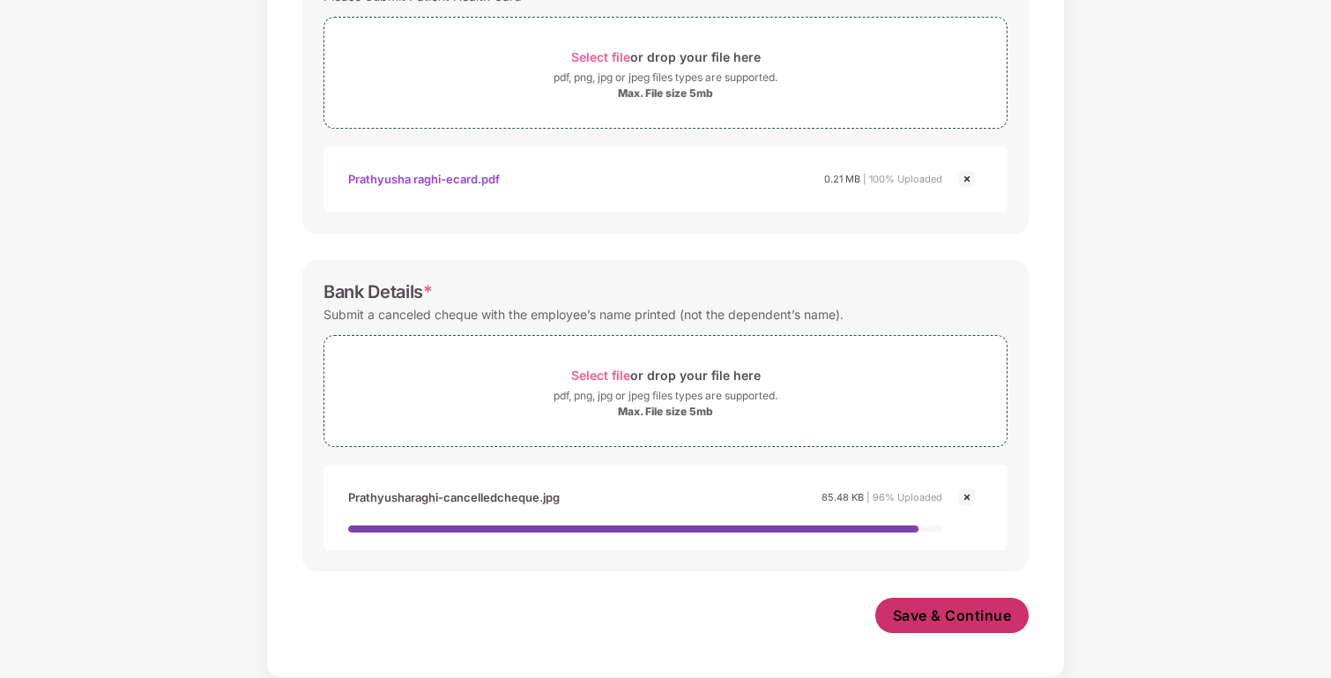
click at [955, 615] on span "Save & Continue" at bounding box center [952, 615] width 119 height 19
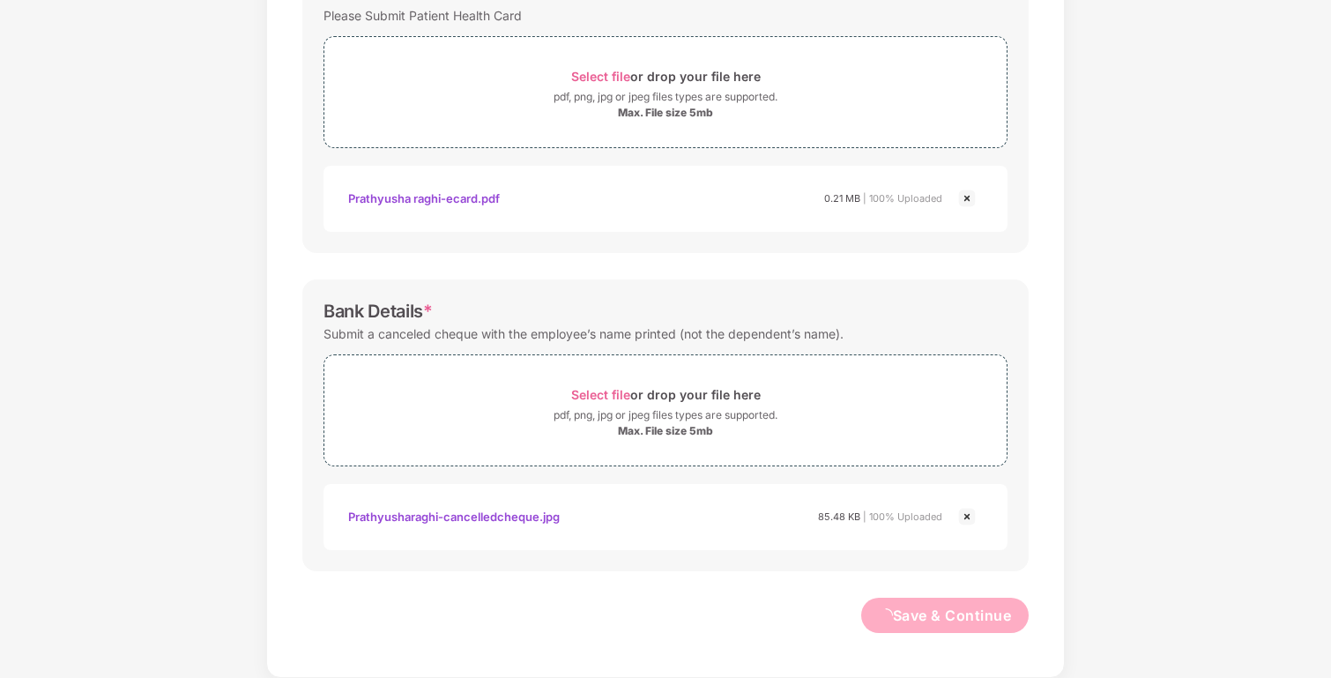
scroll to position [634, 0]
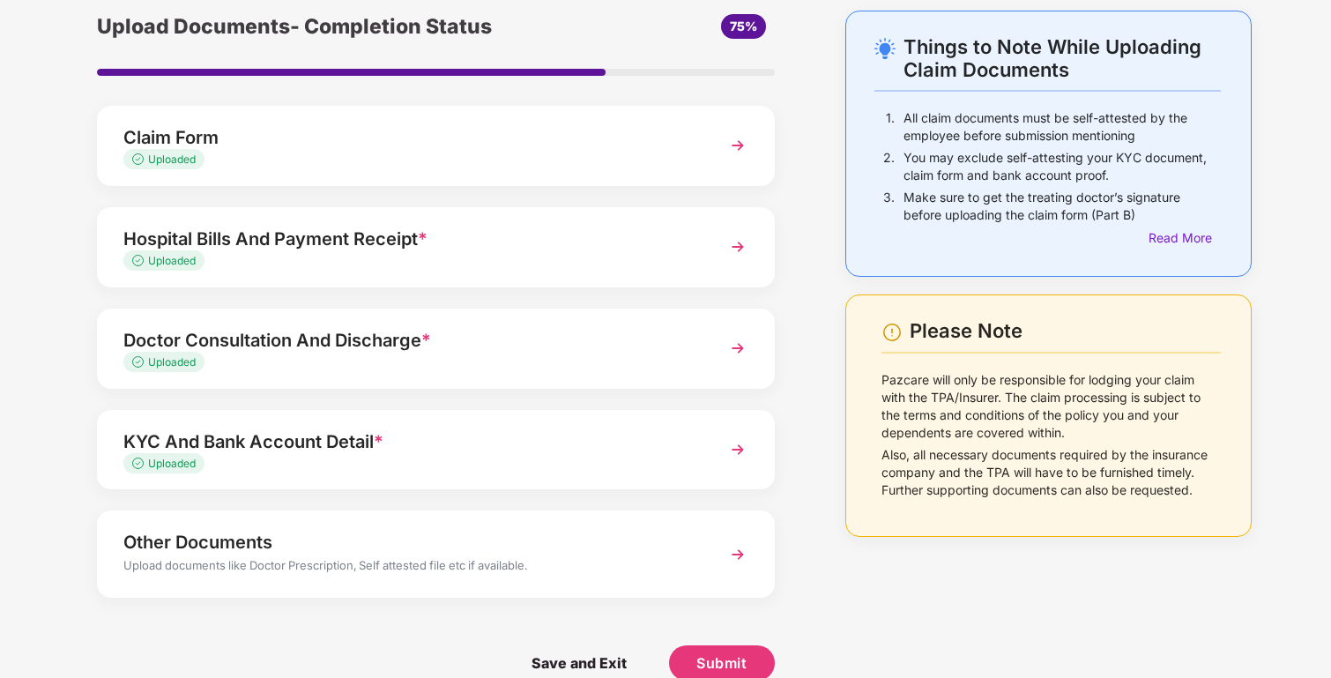
scroll to position [101, 0]
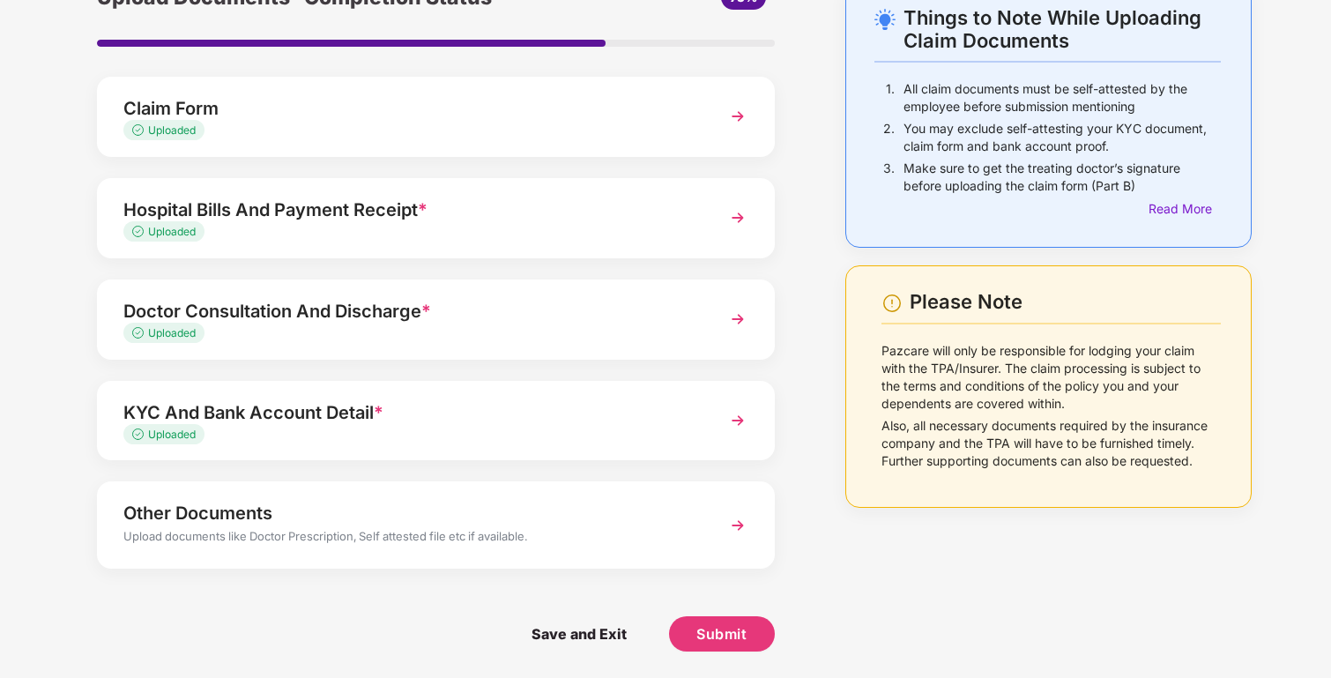
click at [522, 503] on div "Other Documents" at bounding box center [409, 513] width 573 height 28
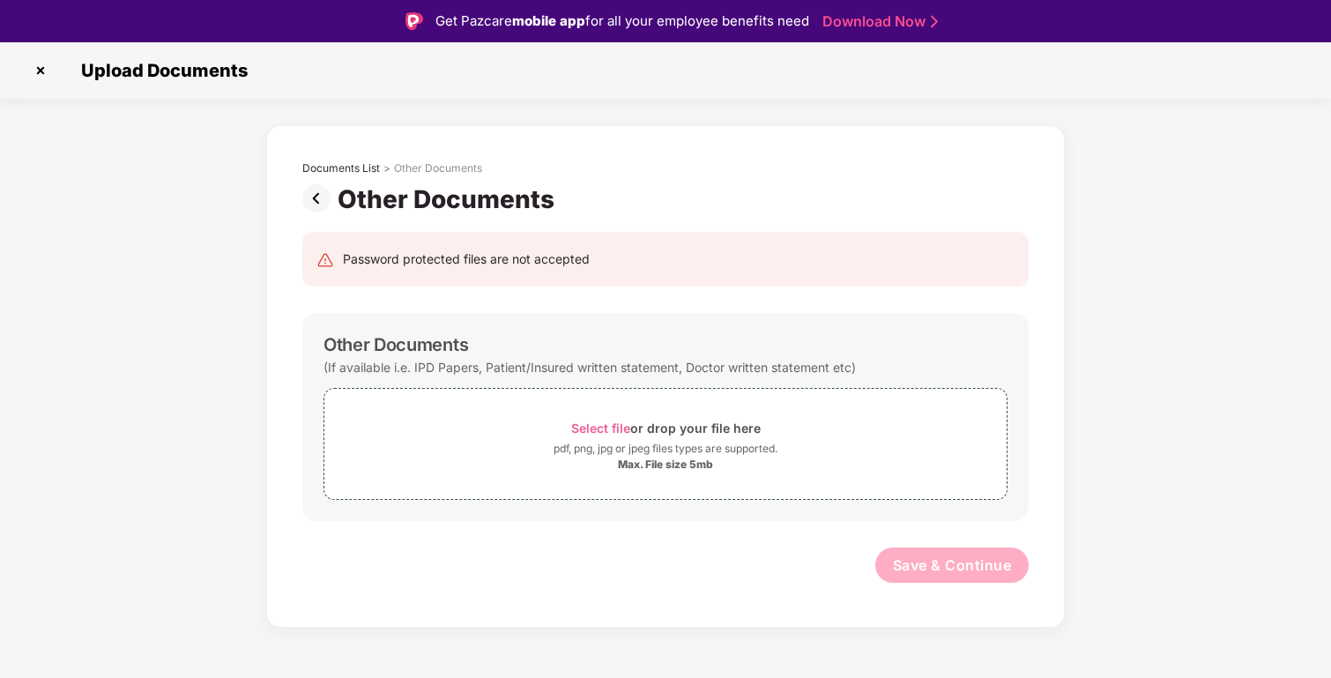
click at [311, 199] on img at bounding box center [319, 198] width 35 height 28
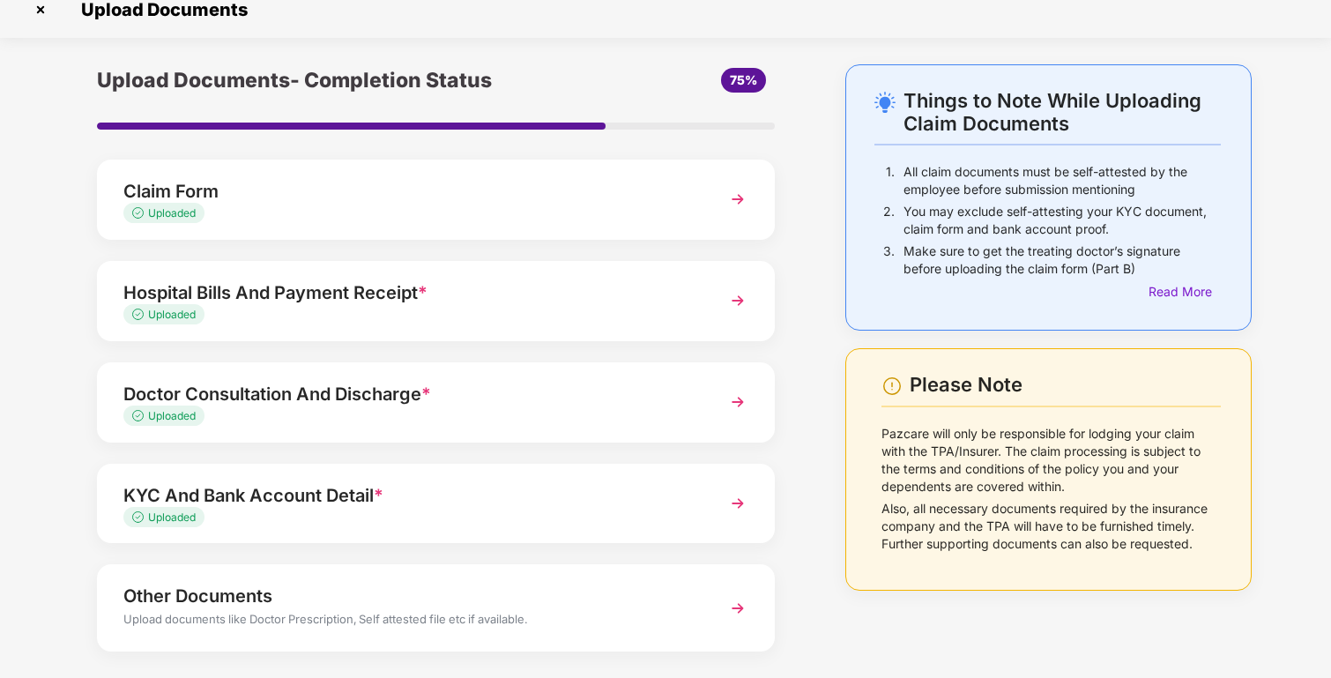
scroll to position [101, 0]
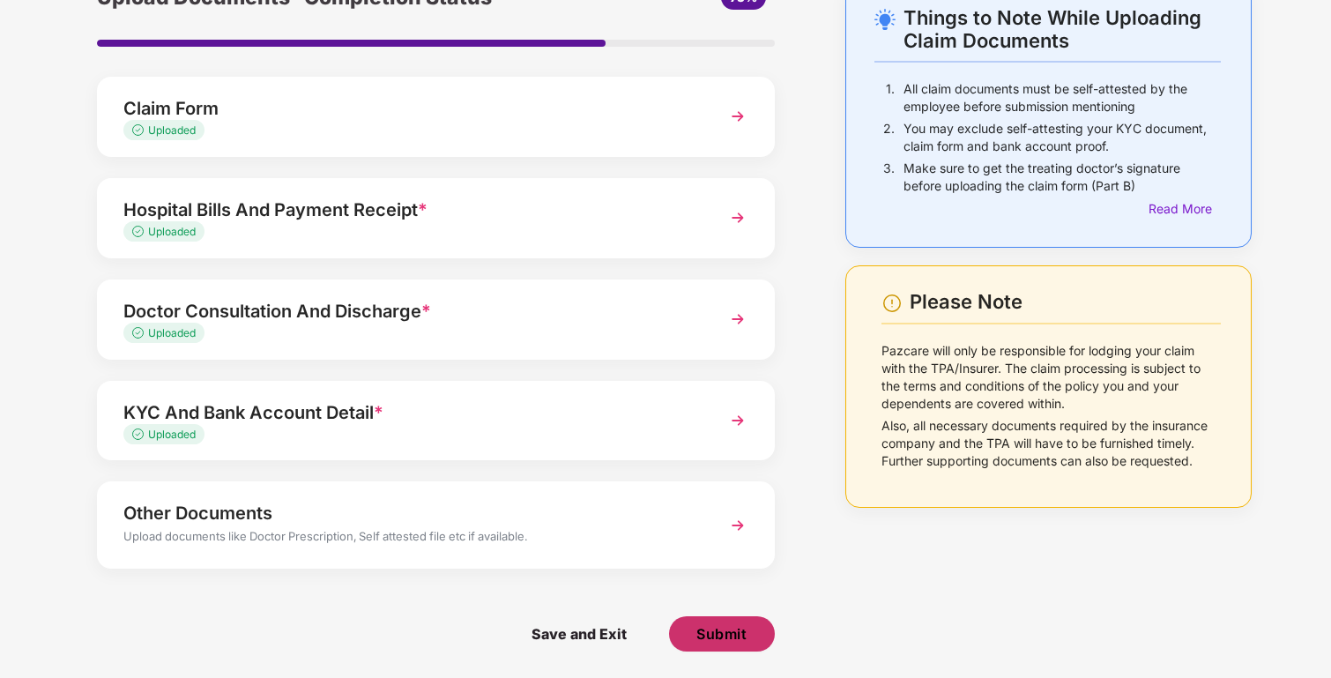
click at [736, 623] on button "Submit" at bounding box center [722, 633] width 106 height 35
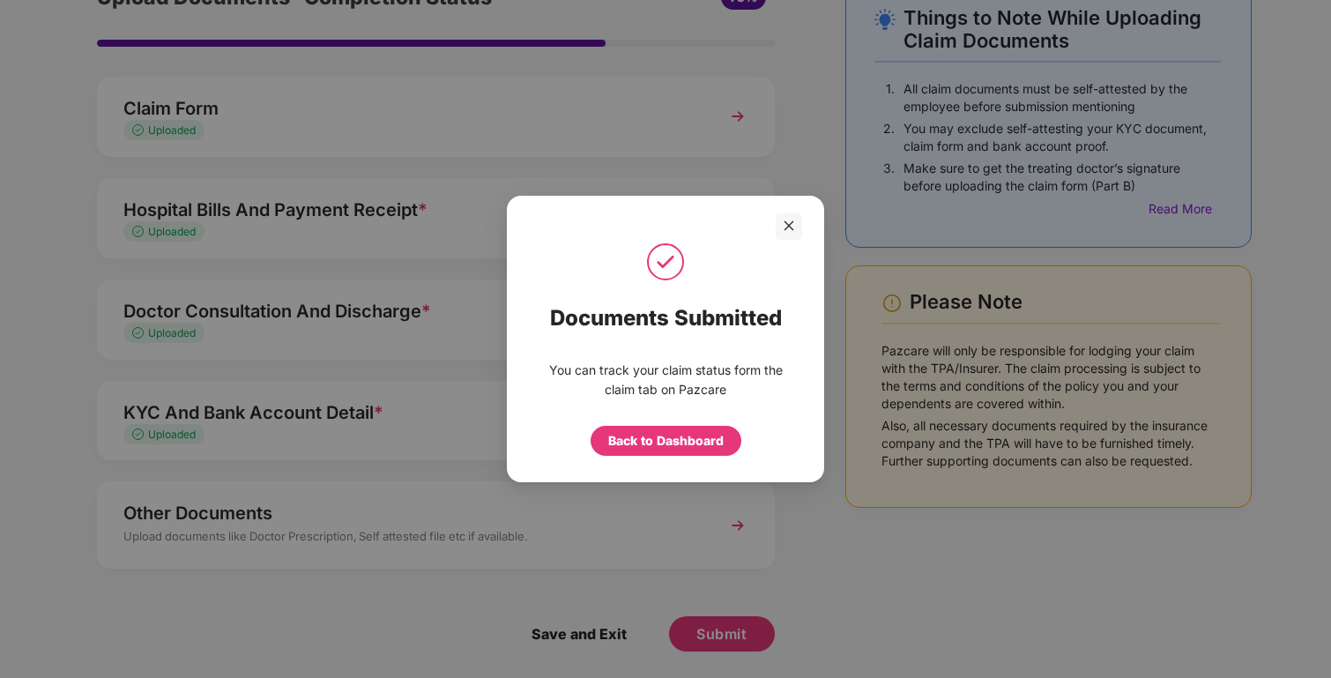
click at [652, 432] on div "Back to Dashboard" at bounding box center [666, 440] width 116 height 19
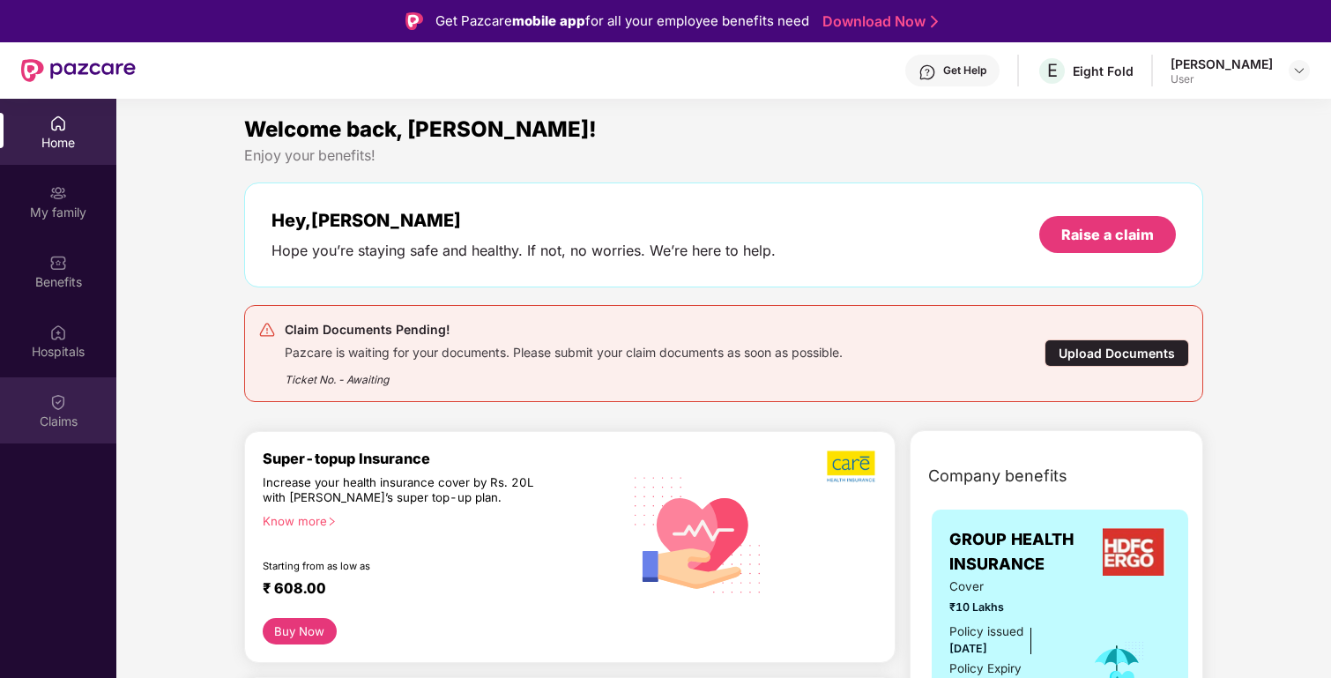
click at [61, 419] on div "Claims" at bounding box center [58, 422] width 116 height 18
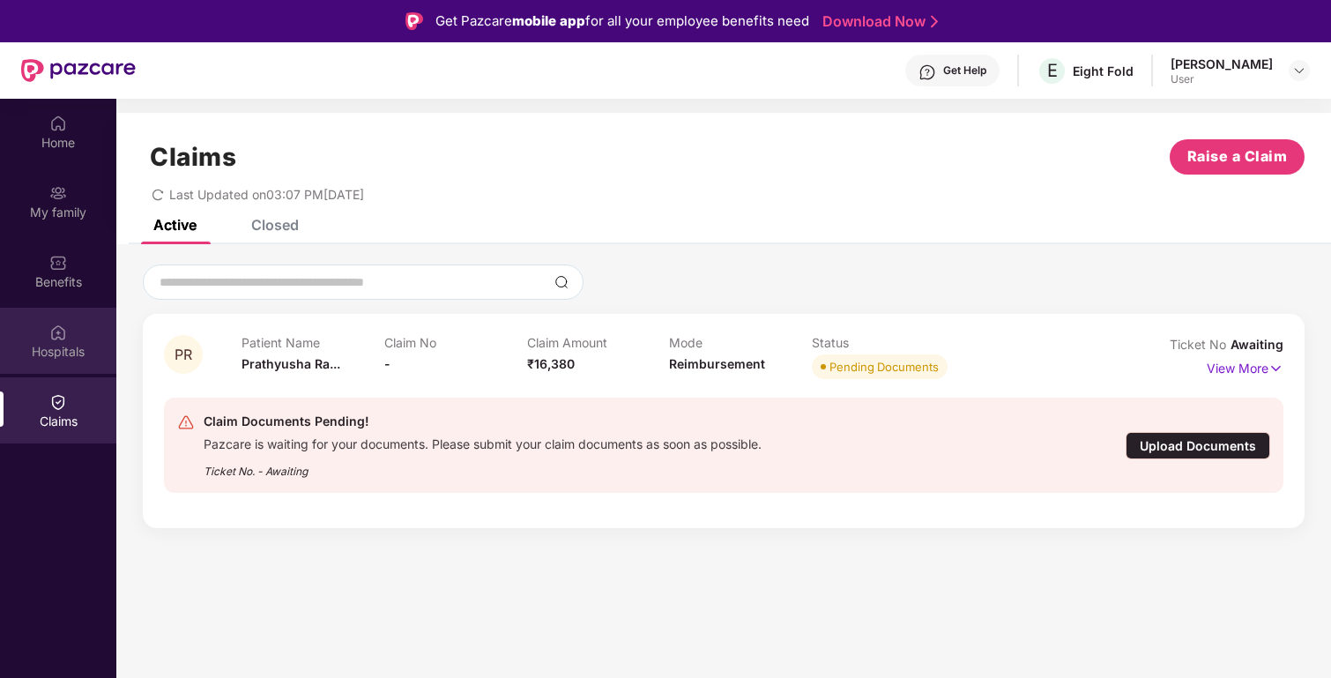
click at [64, 367] on div "Hospitals" at bounding box center [58, 341] width 116 height 66
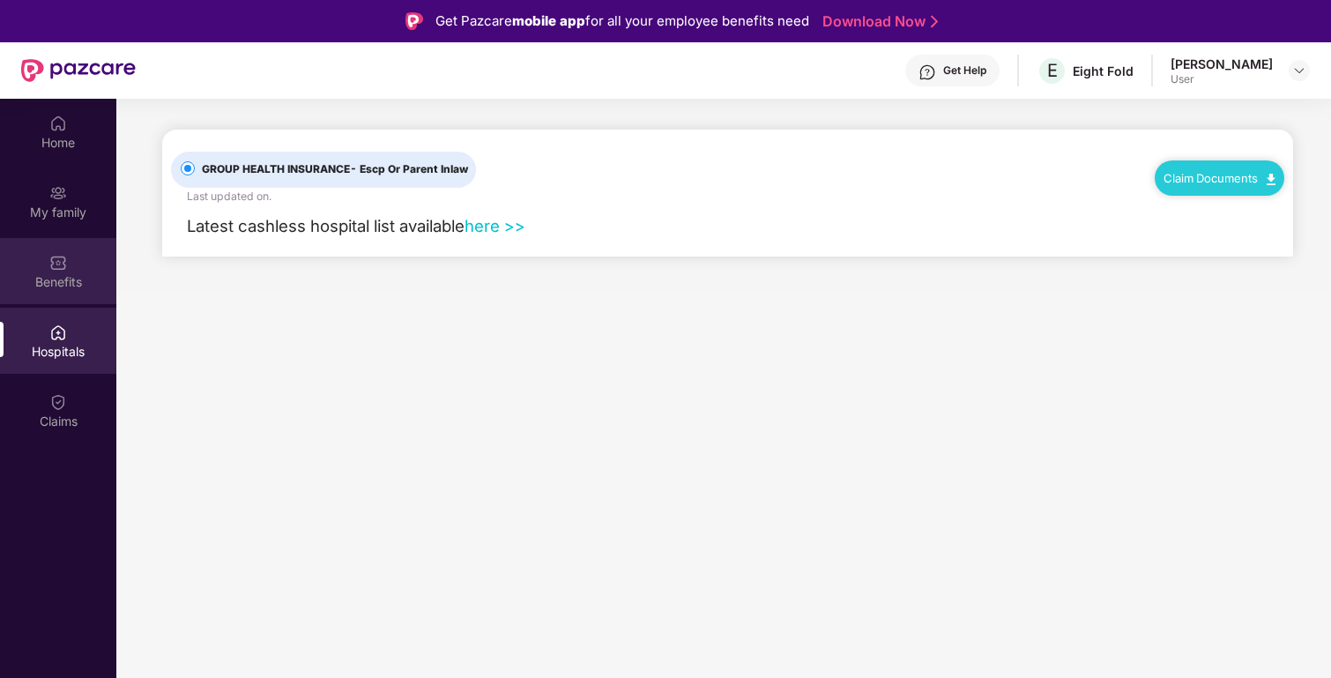
click at [65, 294] on div "Benefits" at bounding box center [58, 271] width 116 height 66
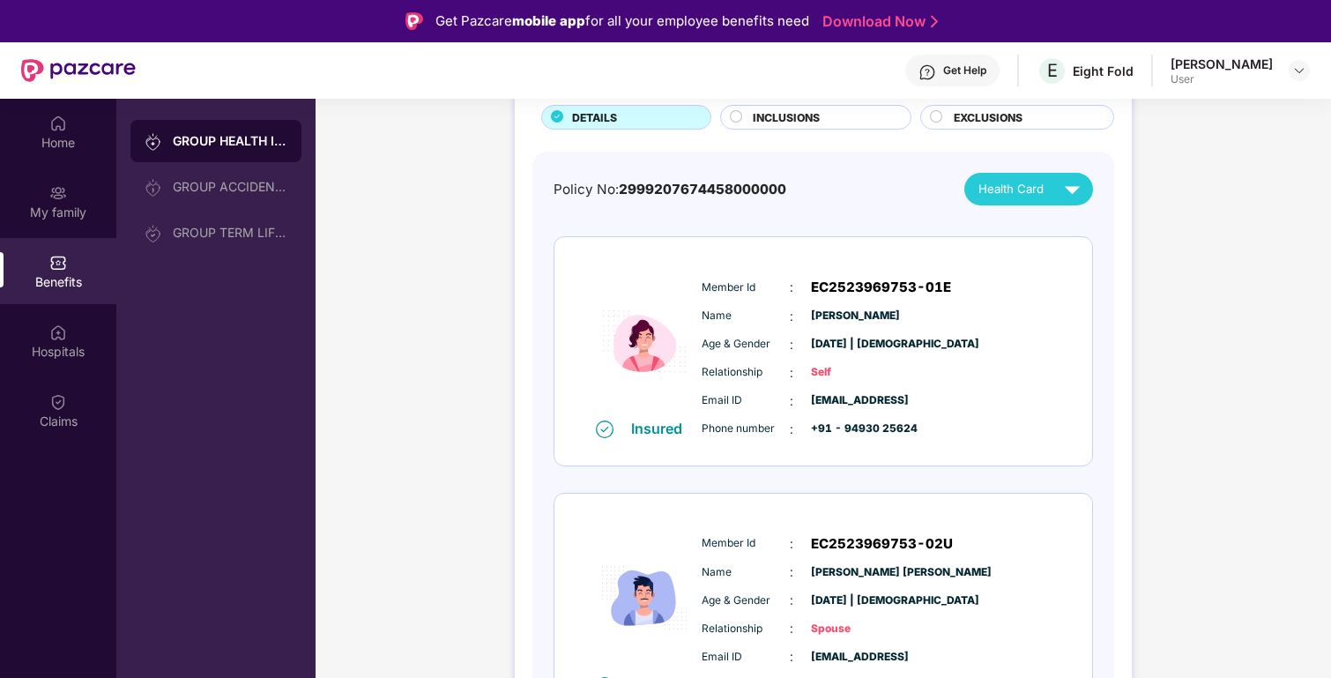
scroll to position [128, 0]
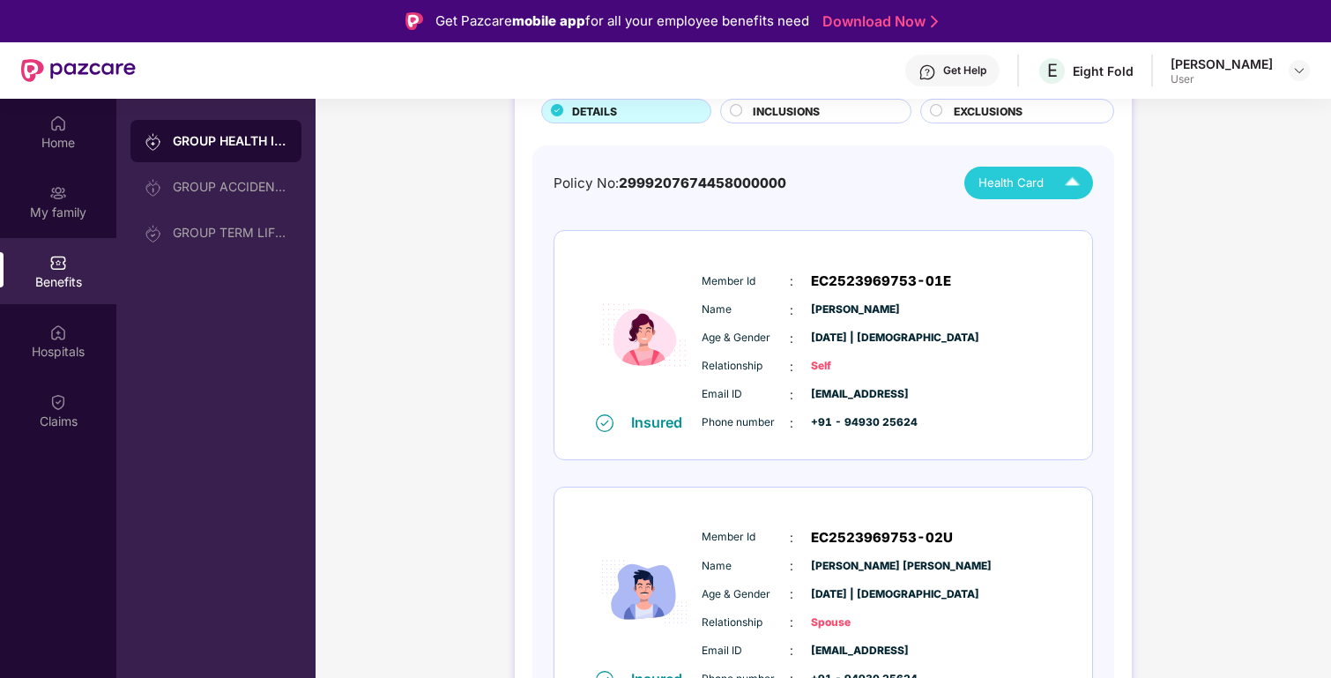
click at [1041, 175] on span "Health Card" at bounding box center [1011, 183] width 65 height 19
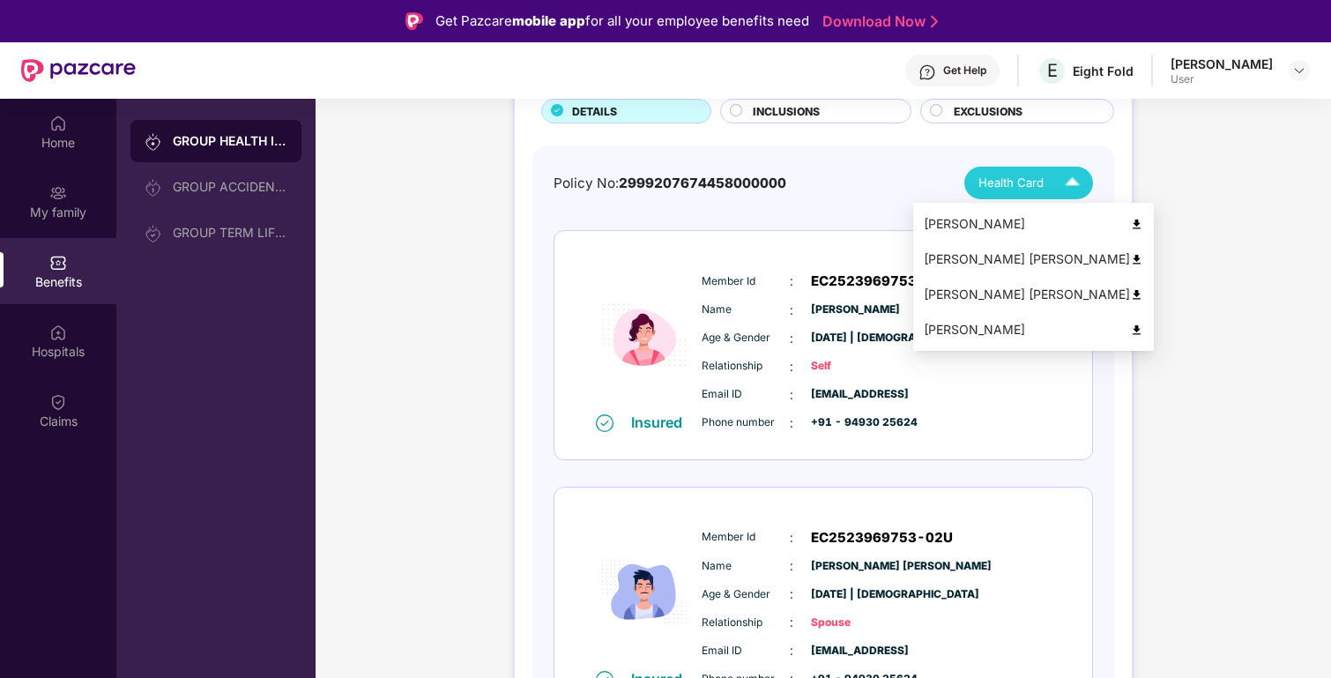
click at [1026, 225] on div "[PERSON_NAME]" at bounding box center [1034, 223] width 220 height 19
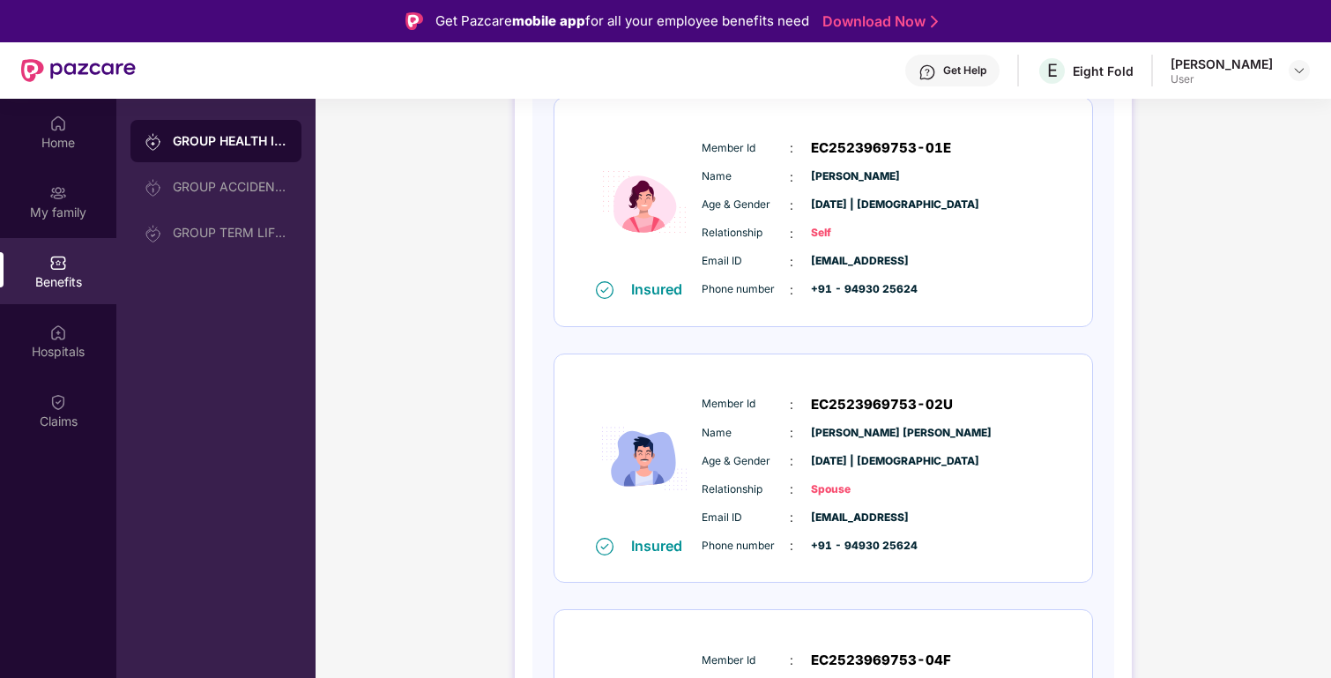
scroll to position [273, 0]
